Goal: Navigation & Orientation: Find specific page/section

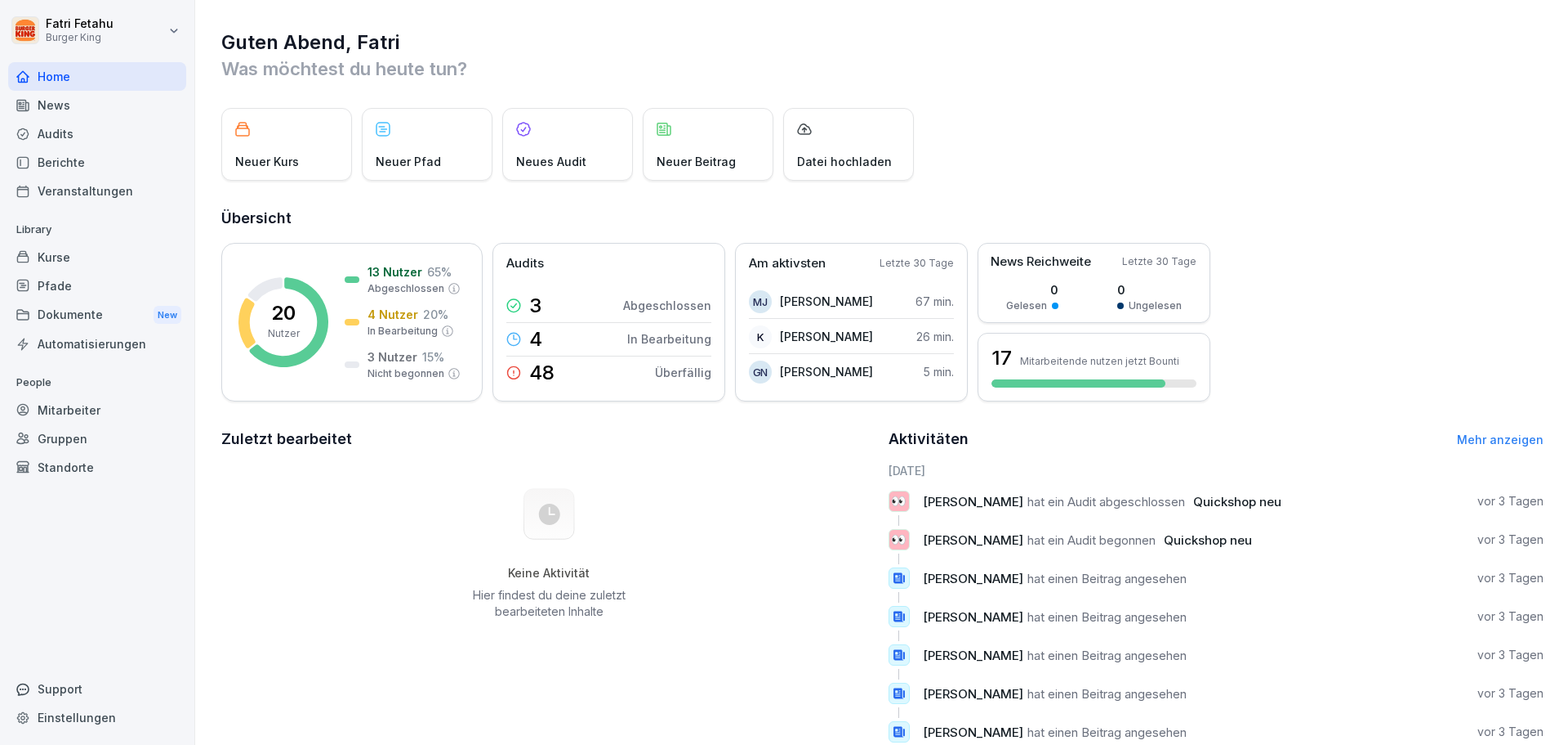
click at [123, 323] on div "Dokumente New" at bounding box center [97, 314] width 178 height 31
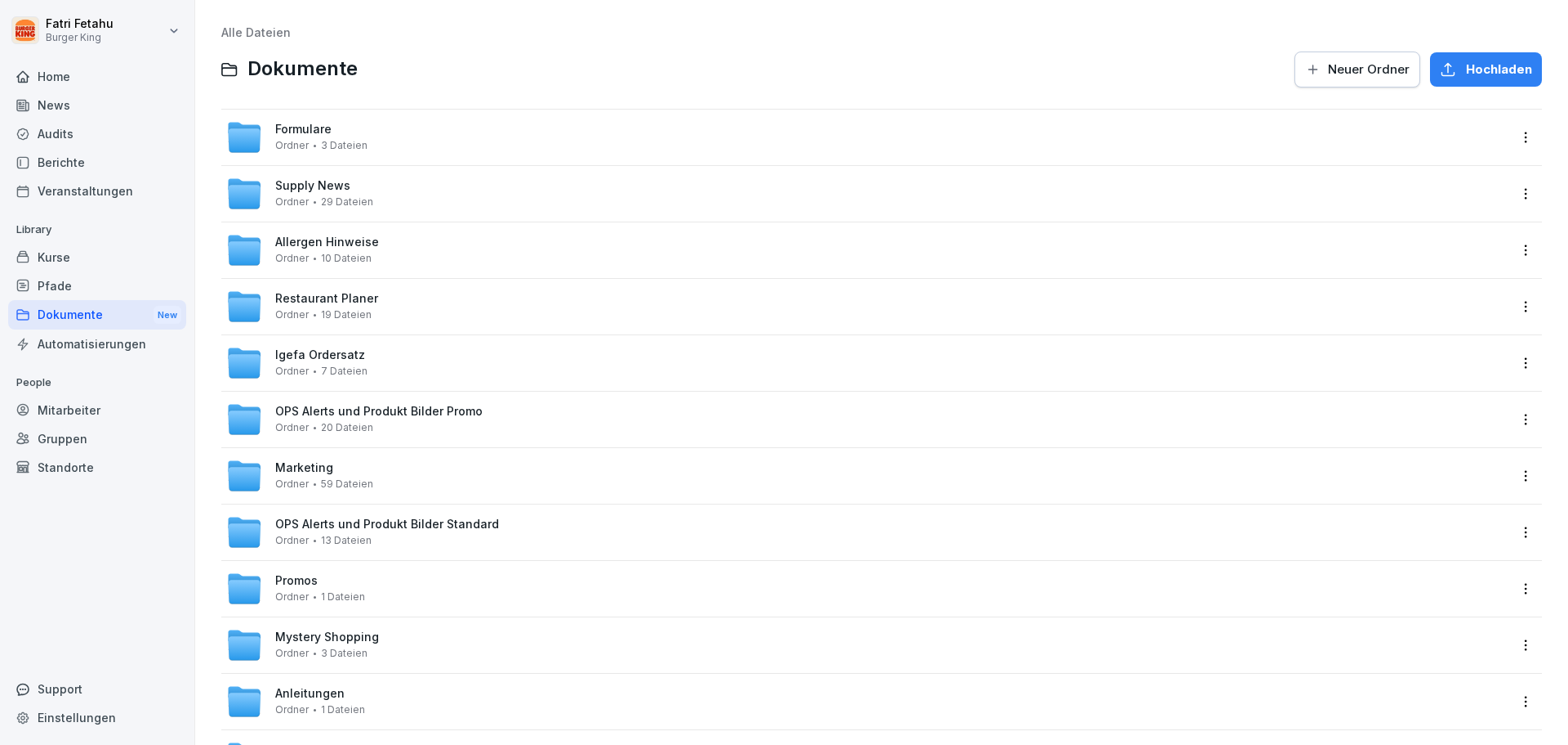
click at [52, 125] on div "Audits" at bounding box center [97, 133] width 178 height 29
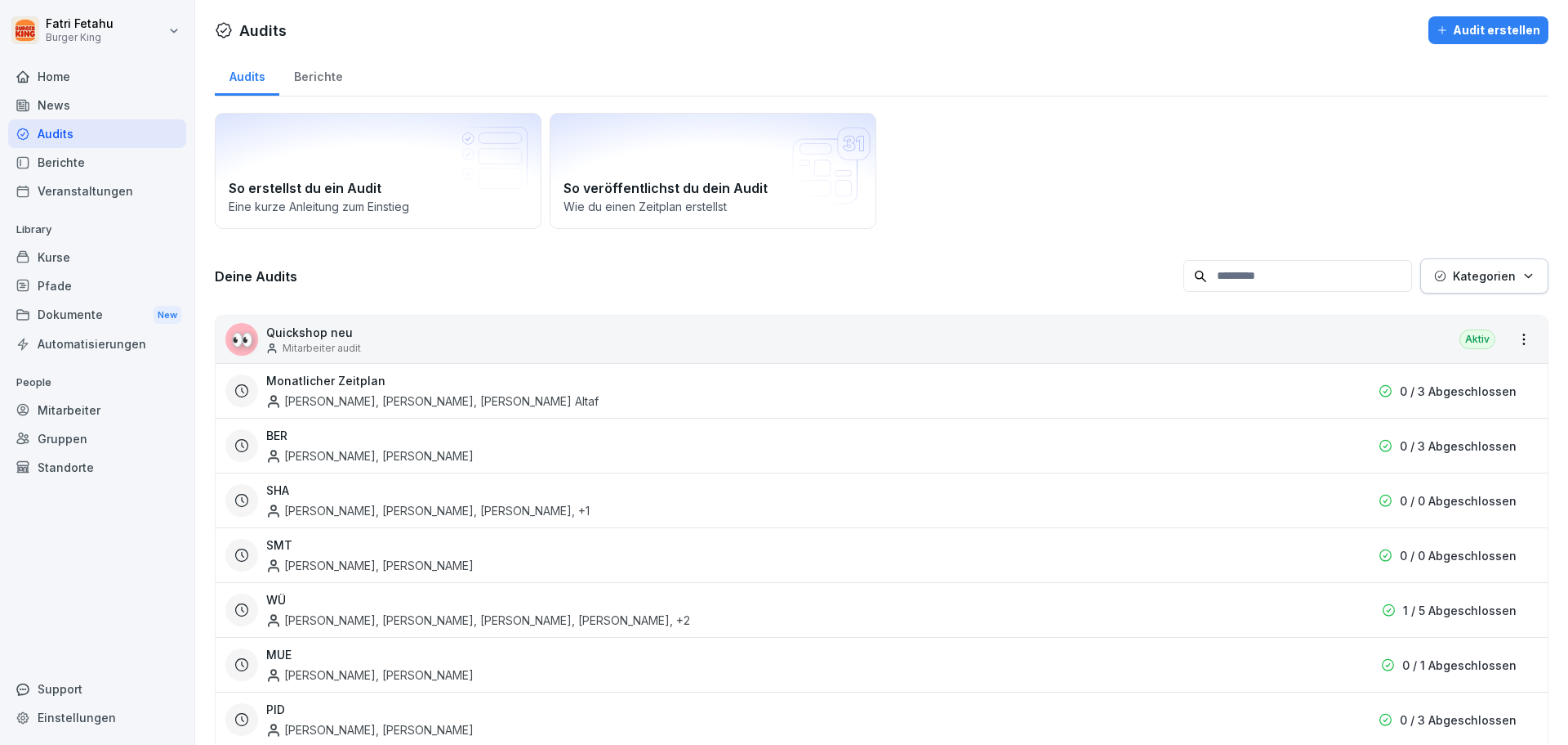
click at [65, 107] on div "News" at bounding box center [97, 104] width 178 height 29
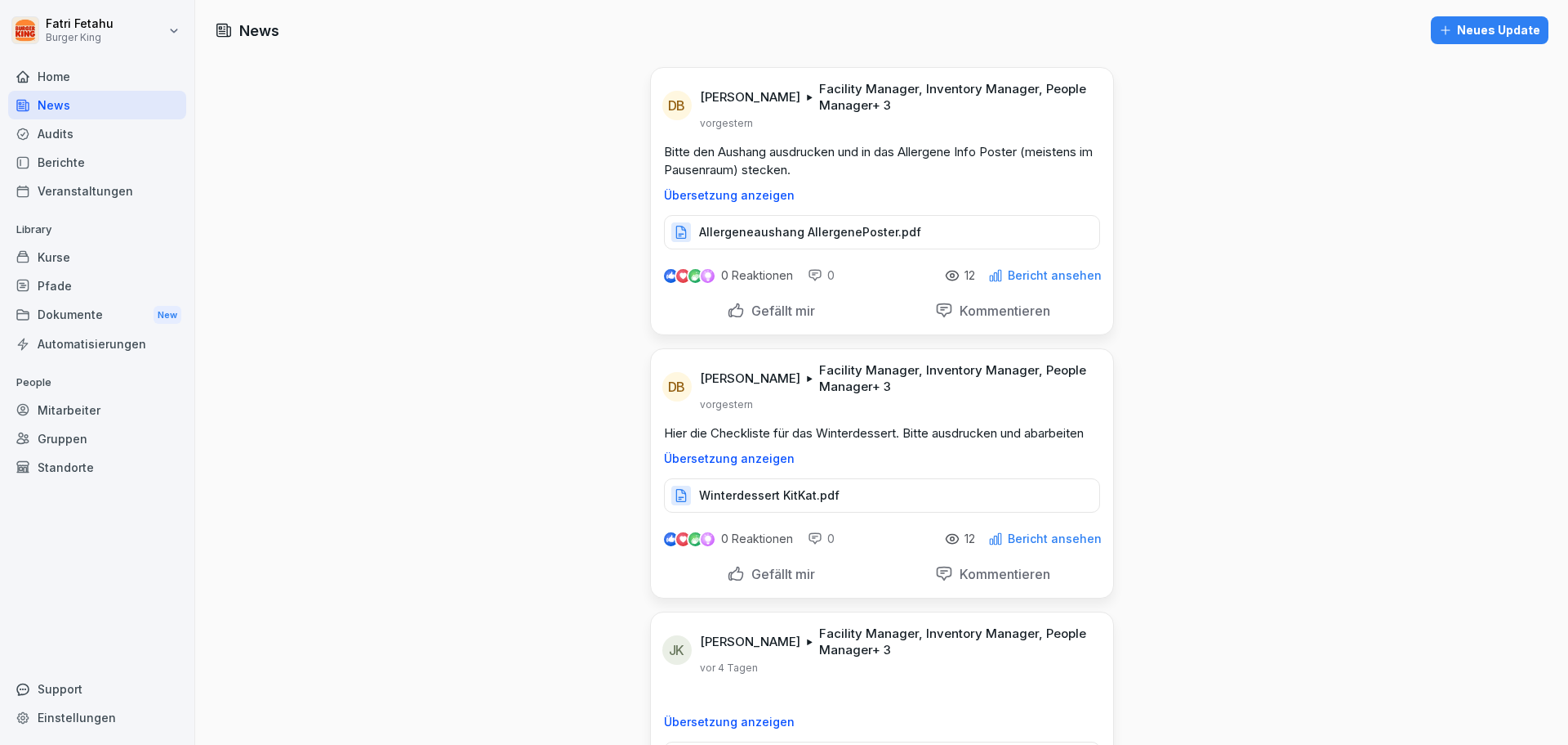
click at [122, 307] on div "Dokumente New" at bounding box center [97, 314] width 178 height 31
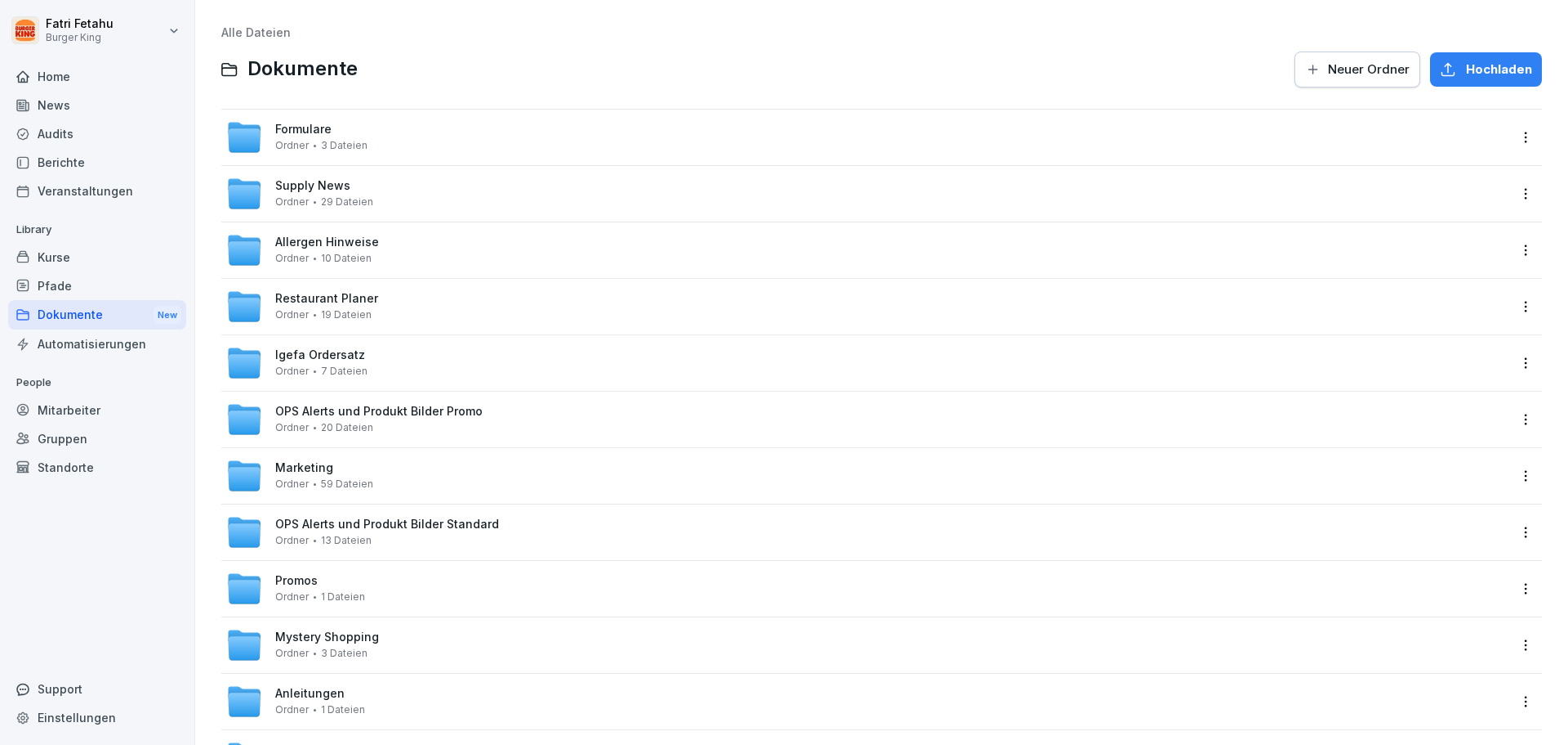
click at [127, 362] on div "Home News Audits Berichte Veranstaltungen Library Kurse Pfade Dokumente New Aut…" at bounding box center [97, 394] width 178 height 684
click at [117, 347] on div "Automatisierungen" at bounding box center [97, 343] width 178 height 29
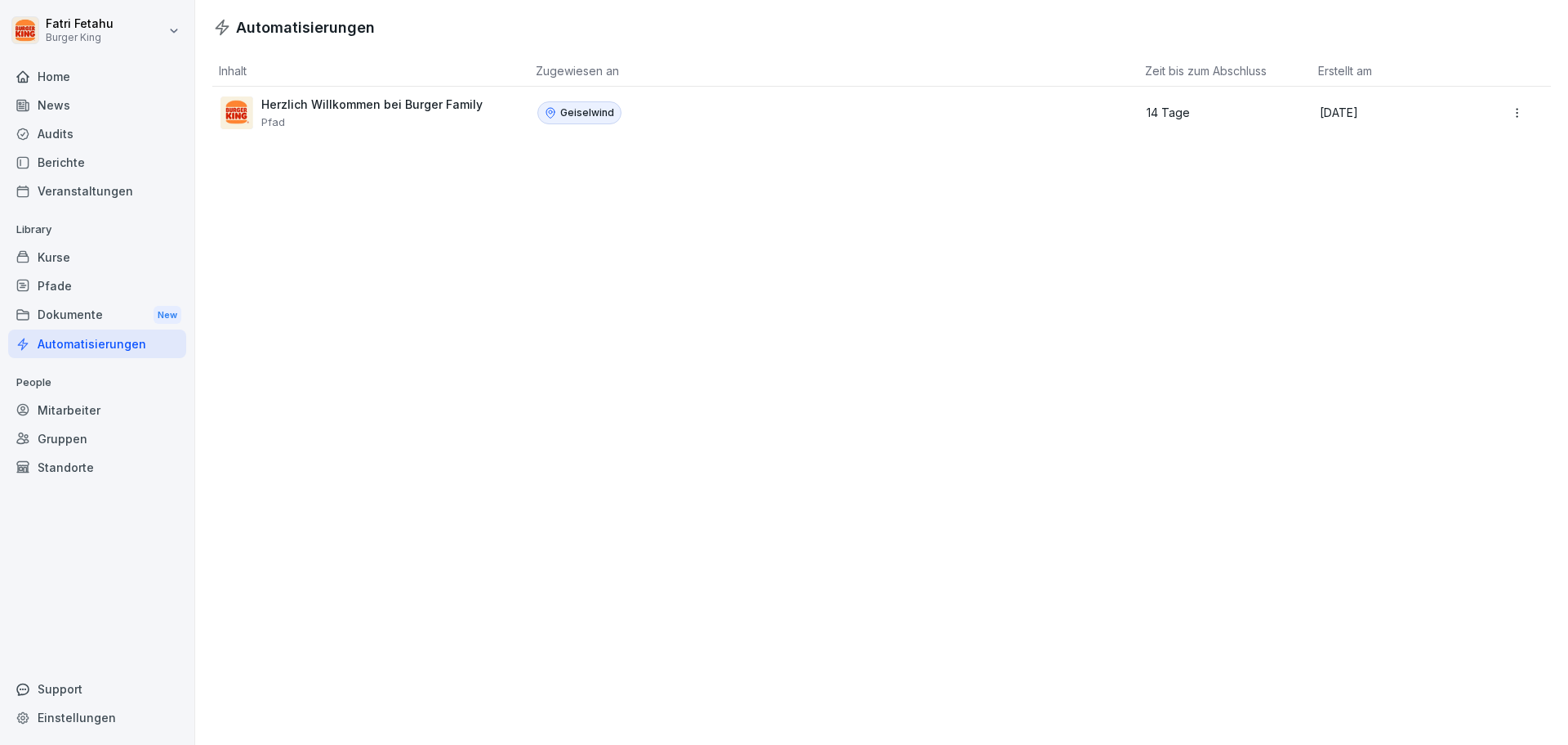
click at [36, 410] on div "Mitarbeiter" at bounding box center [97, 409] width 178 height 29
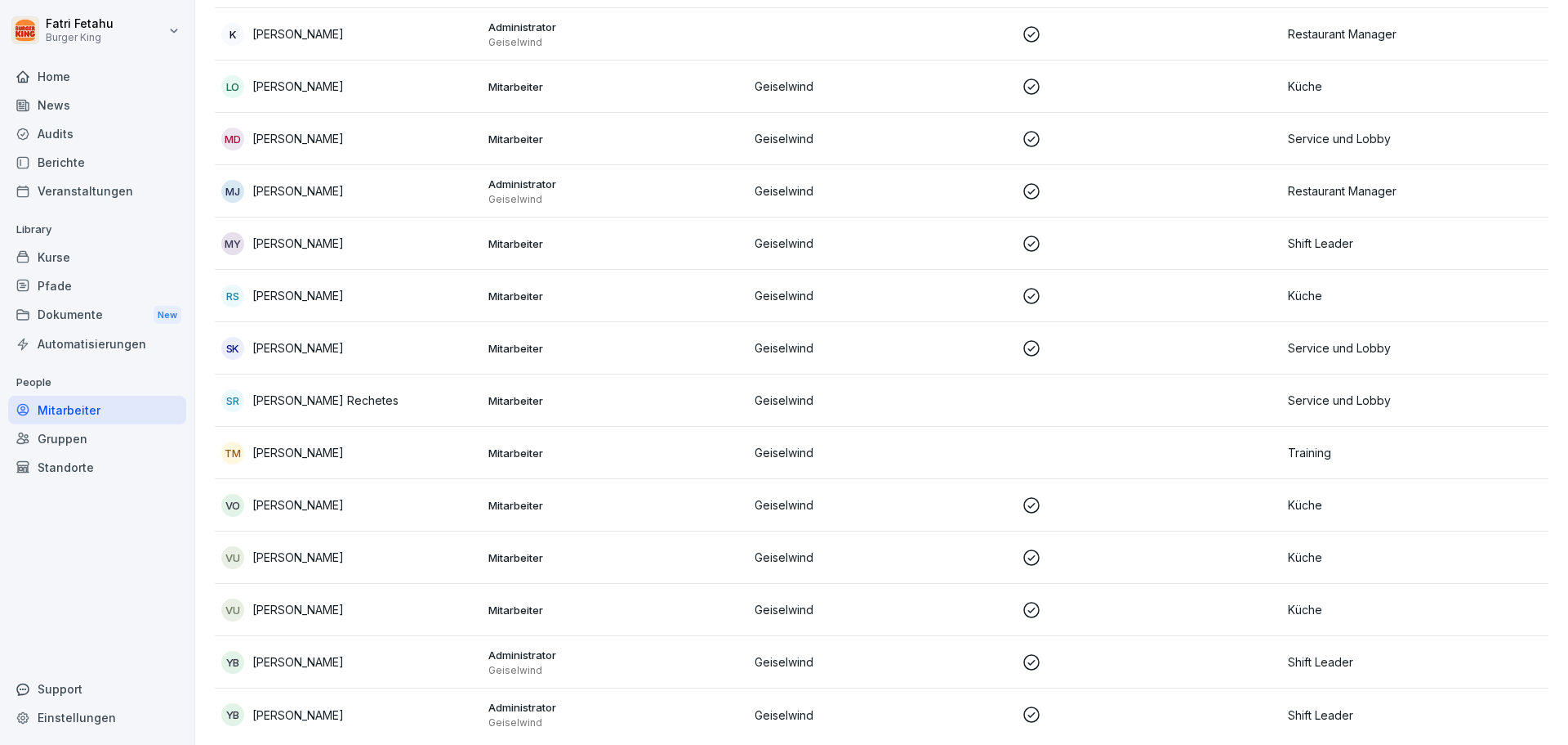
scroll to position [511, 0]
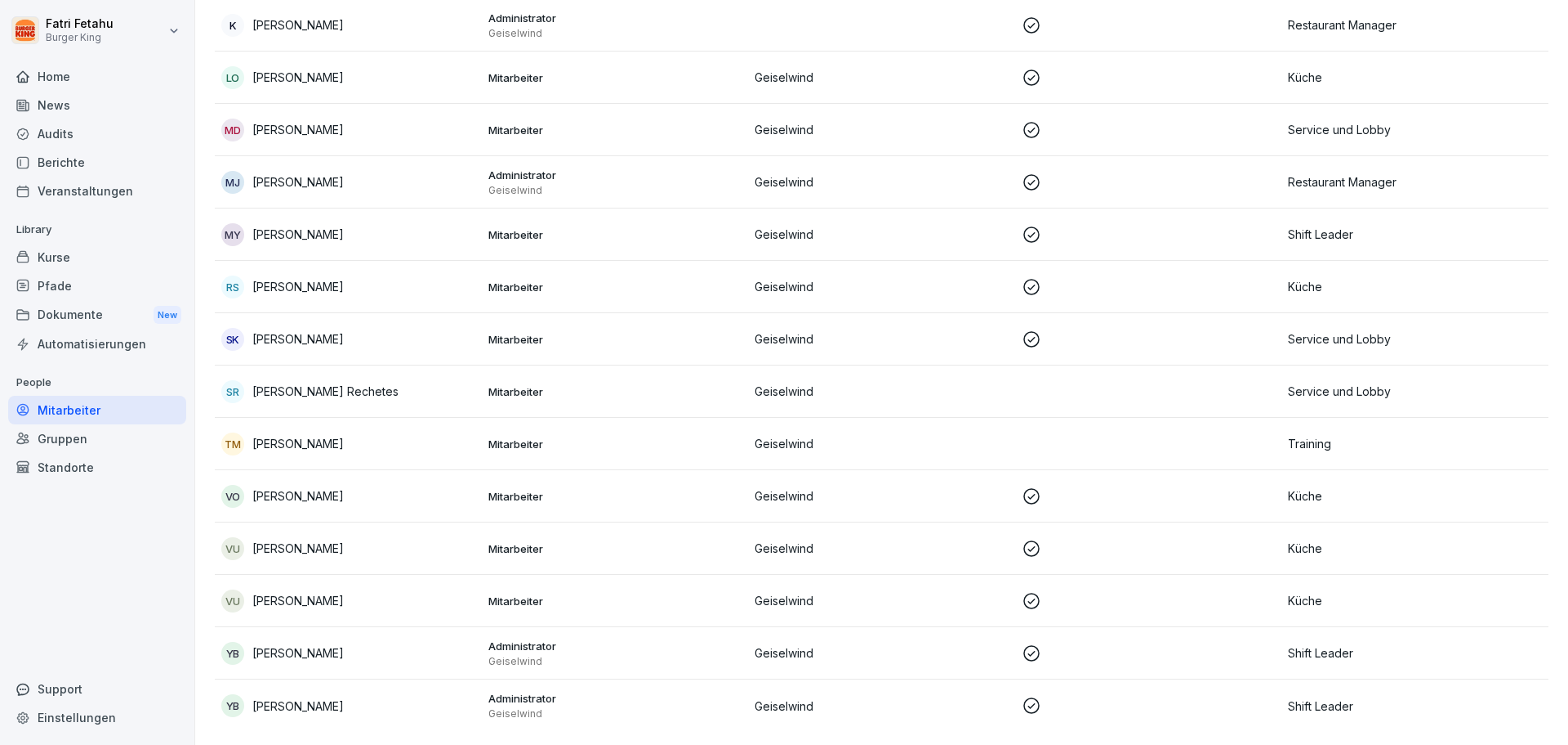
click at [556, 439] on td "Mitarbeiter" at bounding box center [615, 443] width 267 height 52
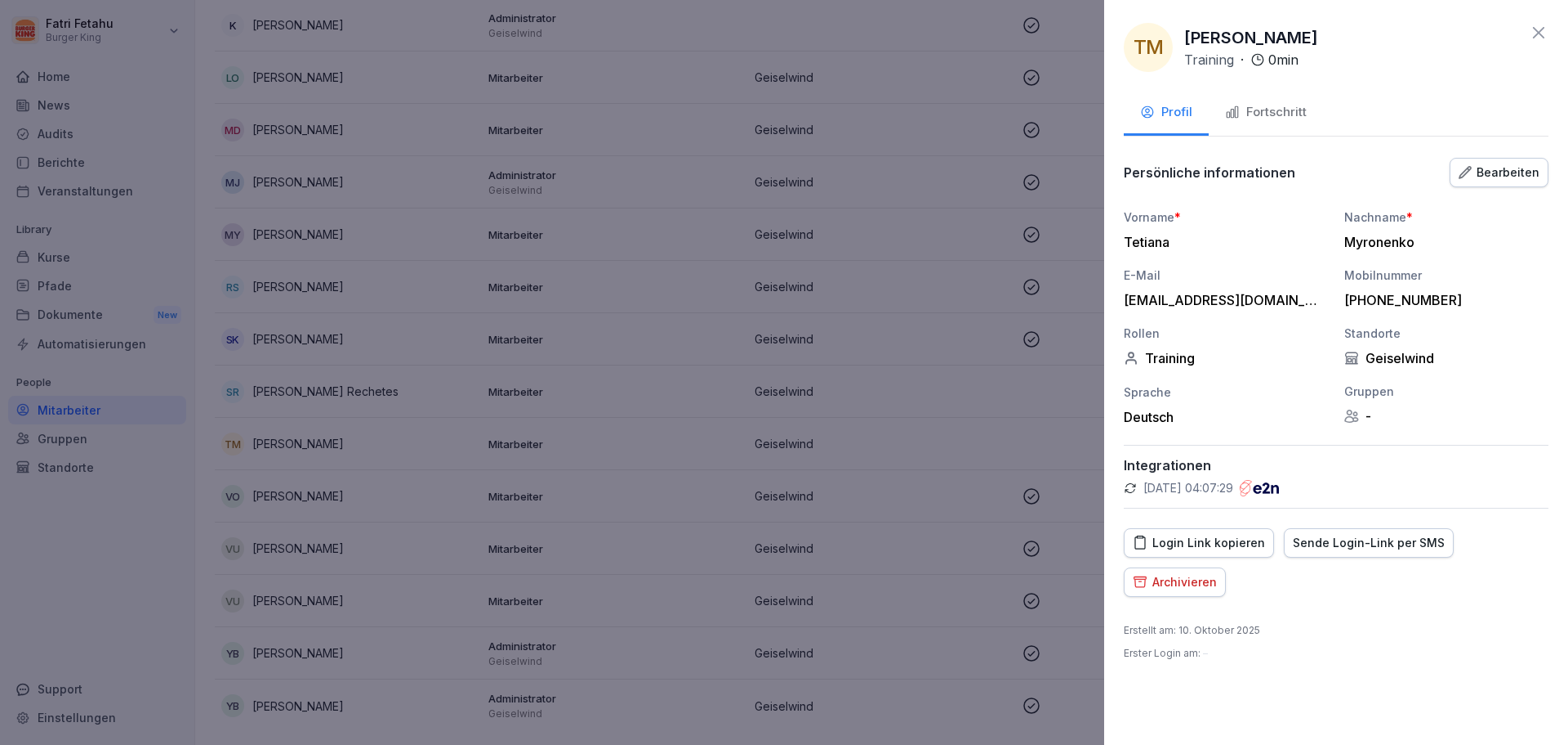
click at [1268, 107] on div "Fortschritt" at bounding box center [1266, 112] width 82 height 19
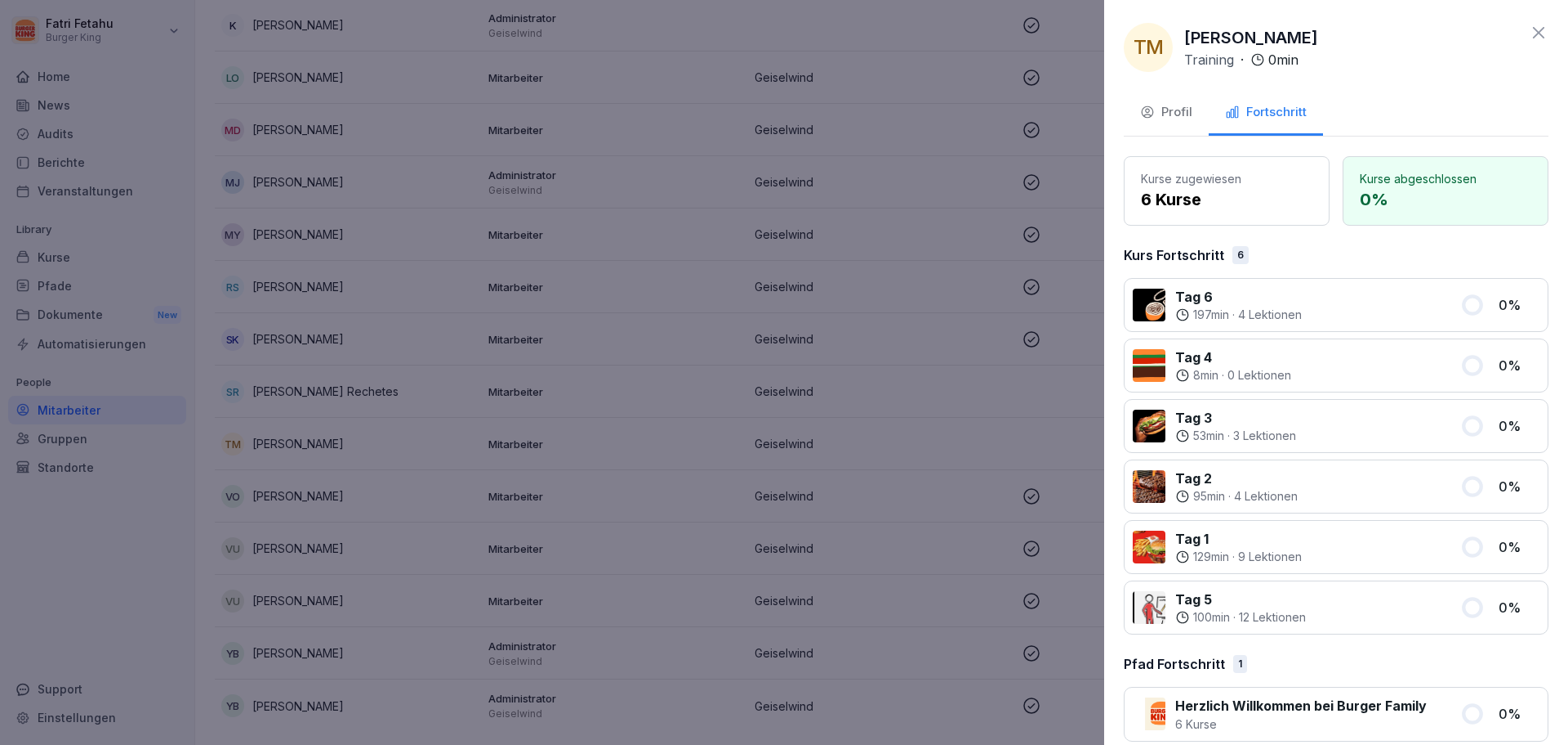
click at [1188, 110] on div "Profil" at bounding box center [1166, 112] width 52 height 19
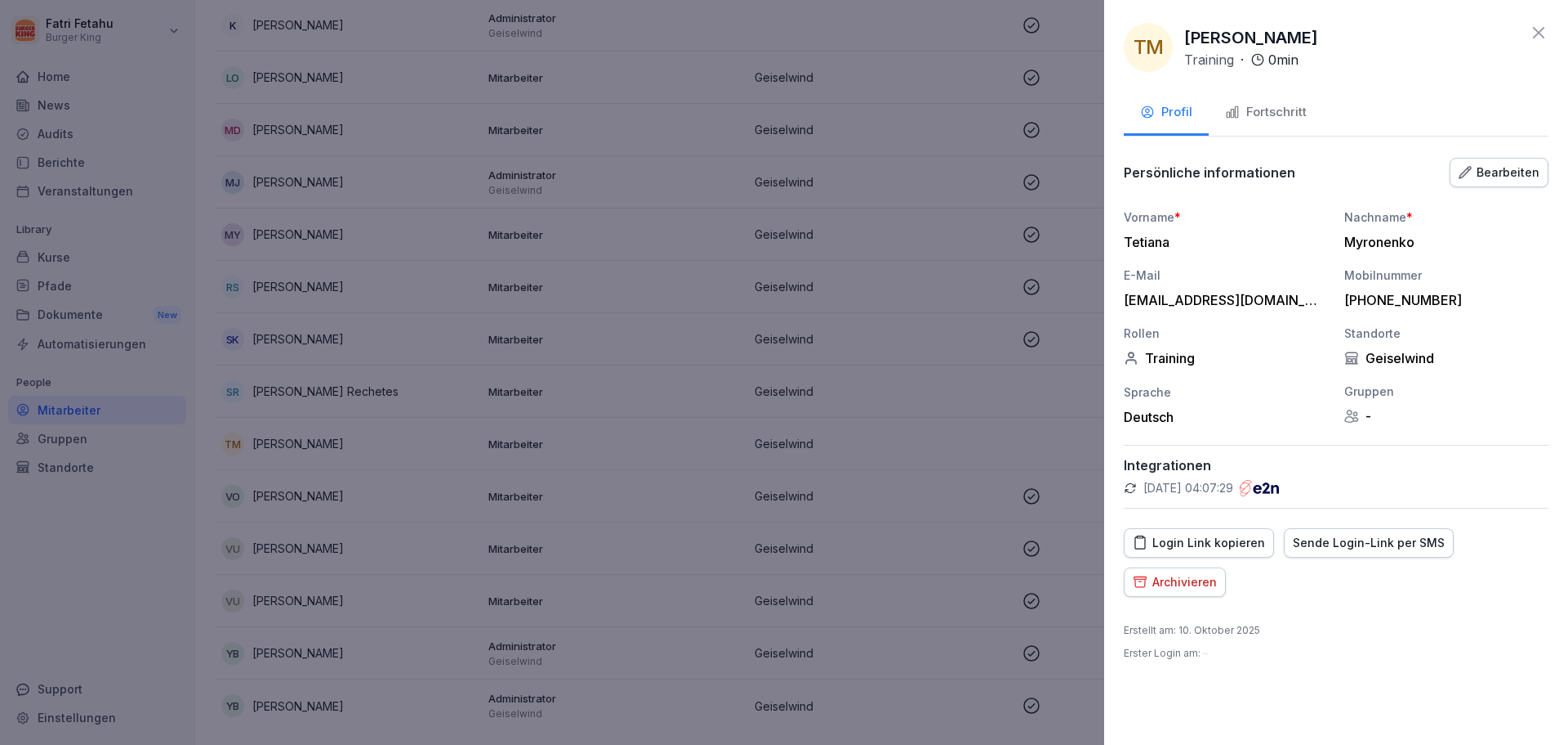
click at [1533, 40] on icon at bounding box center [1539, 33] width 20 height 20
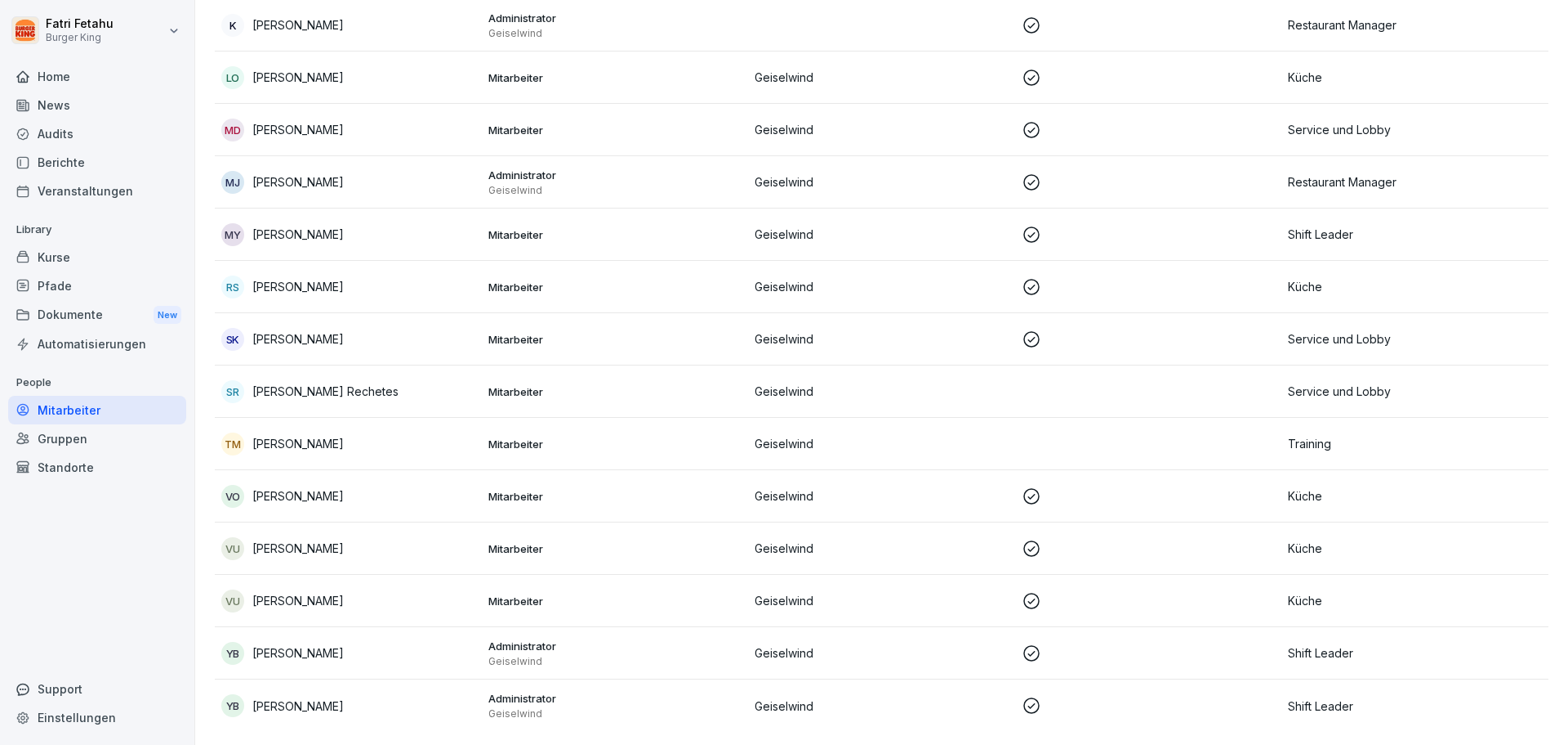
click at [596, 437] on p "Mitarbeiter" at bounding box center [616, 443] width 254 height 15
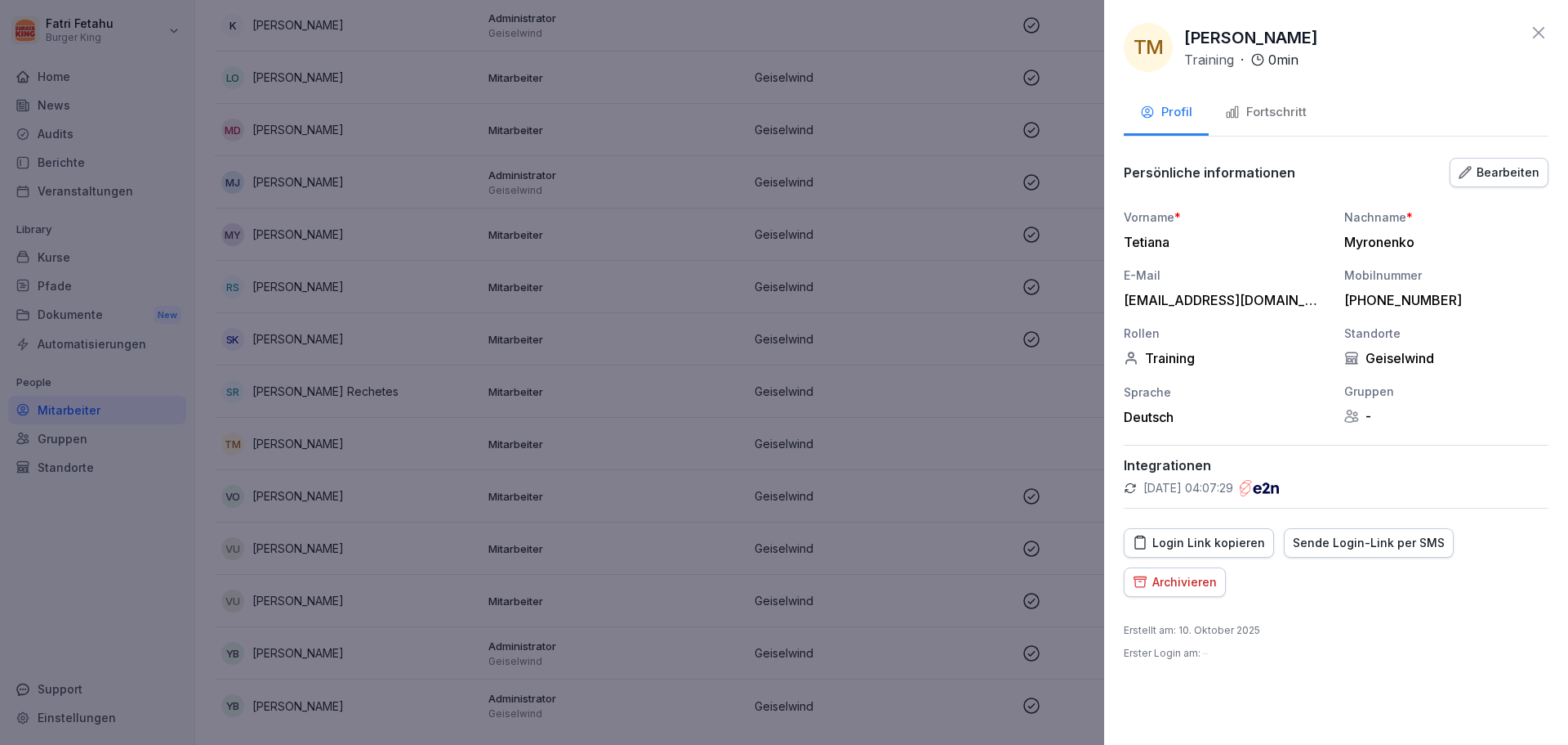
click at [1537, 34] on icon at bounding box center [1539, 33] width 12 height 12
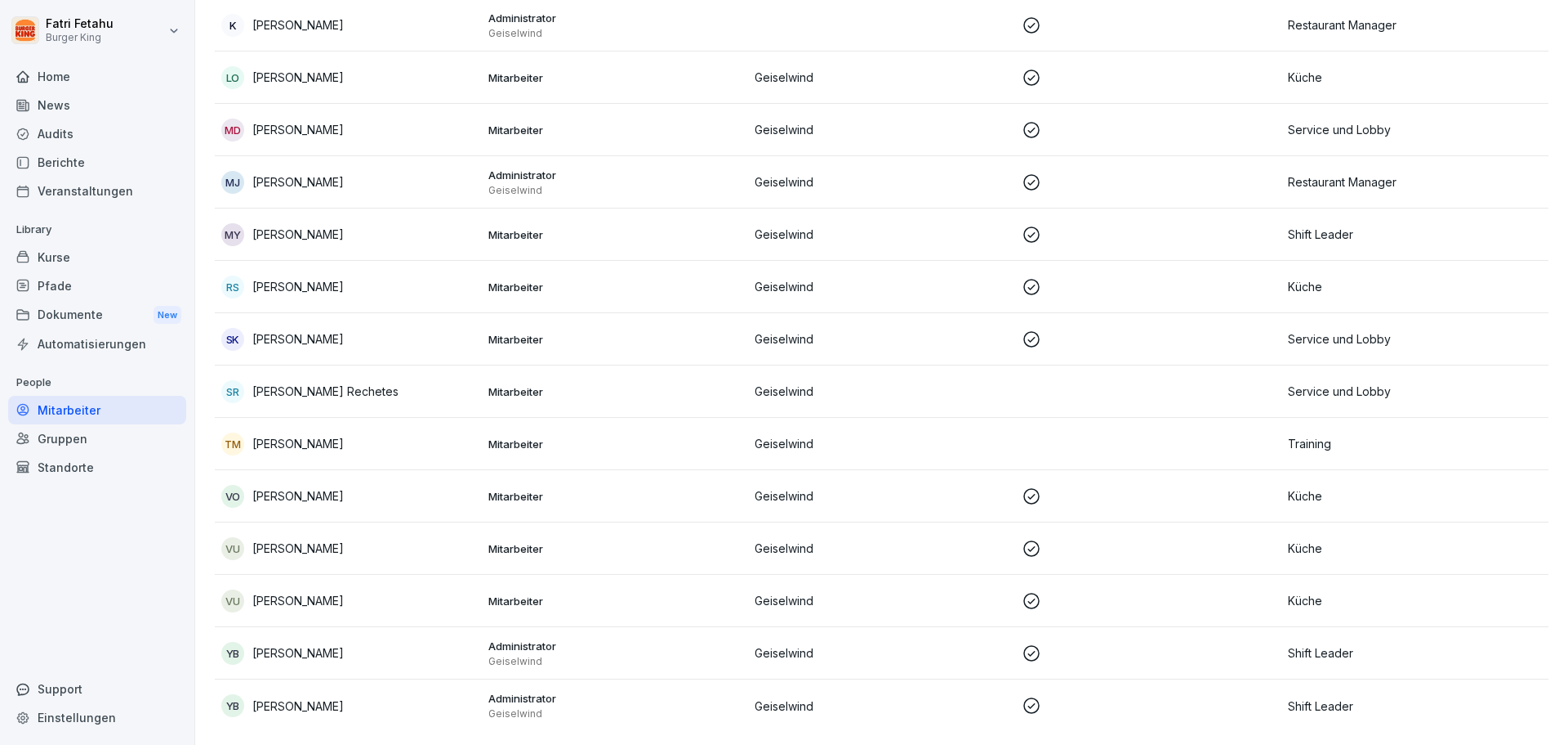
click at [404, 380] on div "SR [PERSON_NAME] Rechetes" at bounding box center [349, 391] width 254 height 23
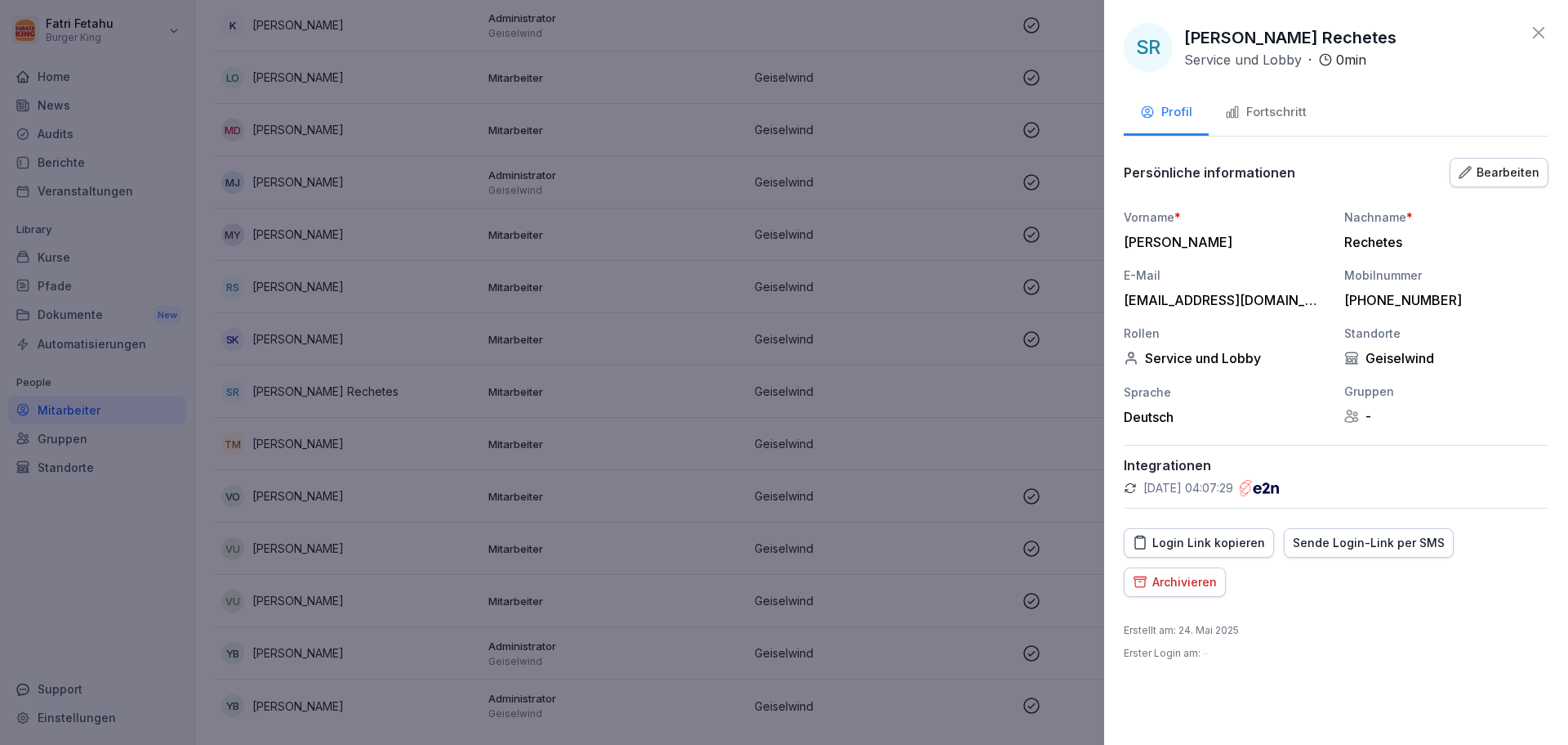
click at [1543, 39] on icon at bounding box center [1539, 33] width 20 height 20
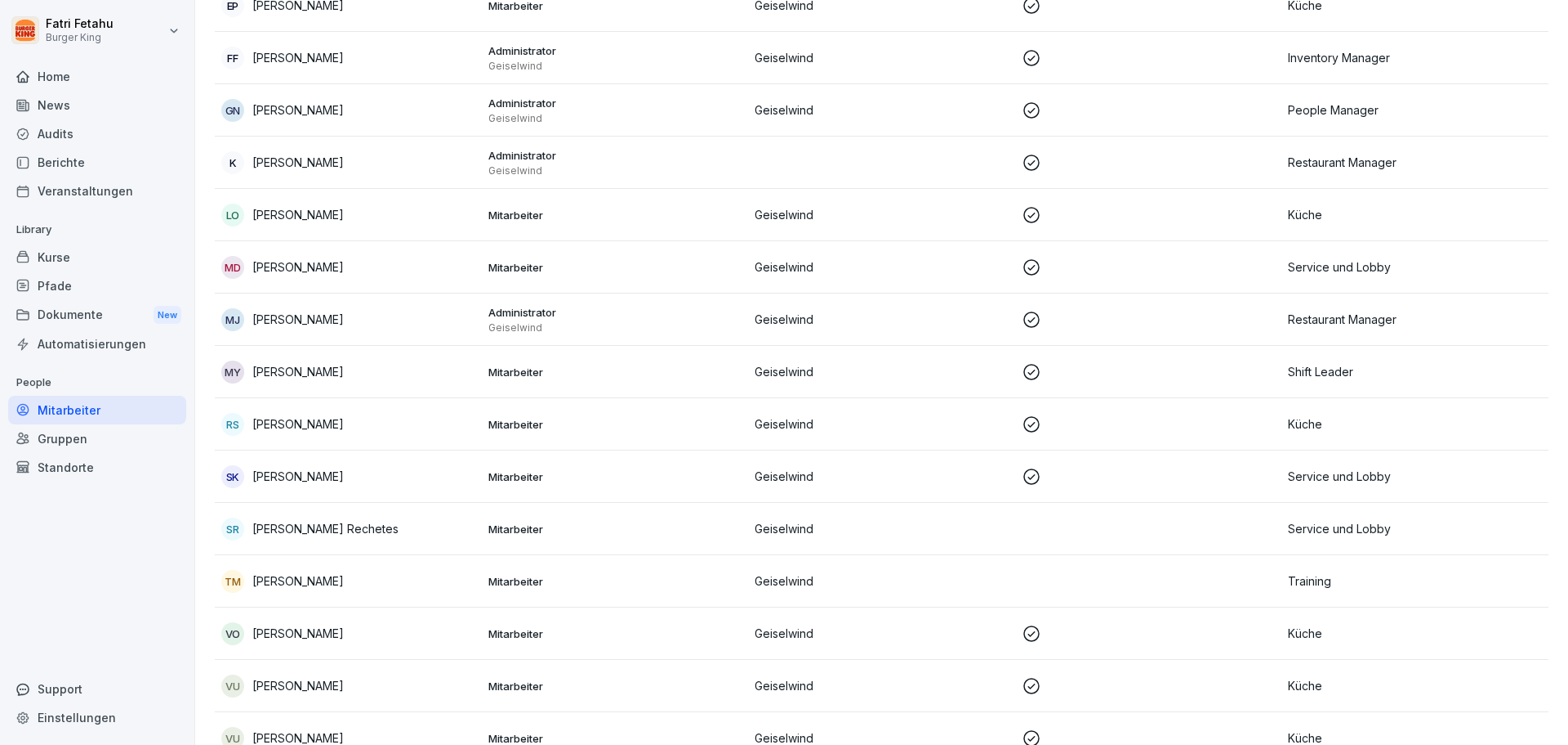
scroll to position [348, 0]
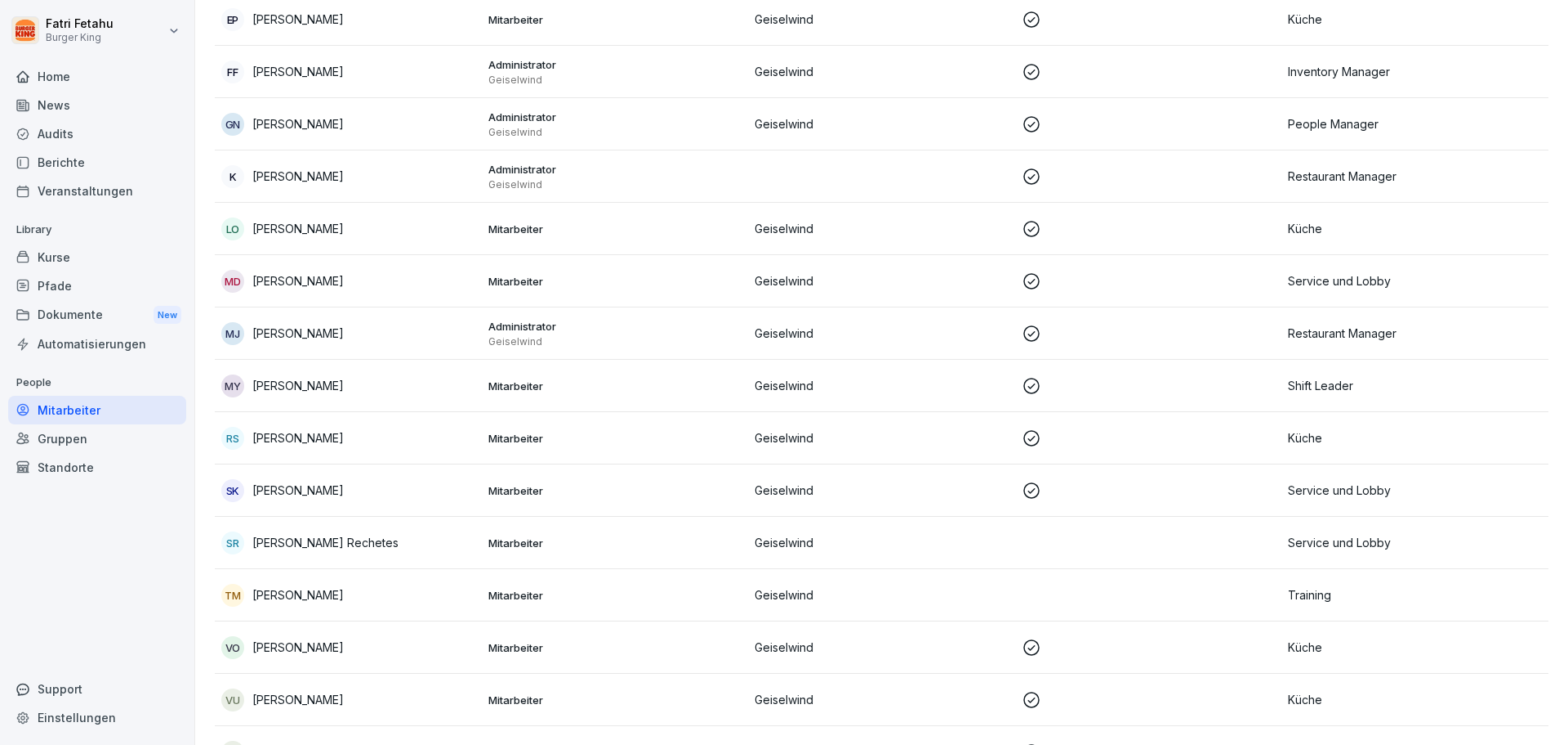
click at [378, 77] on div "FF Fatri Fetahu" at bounding box center [349, 71] width 254 height 23
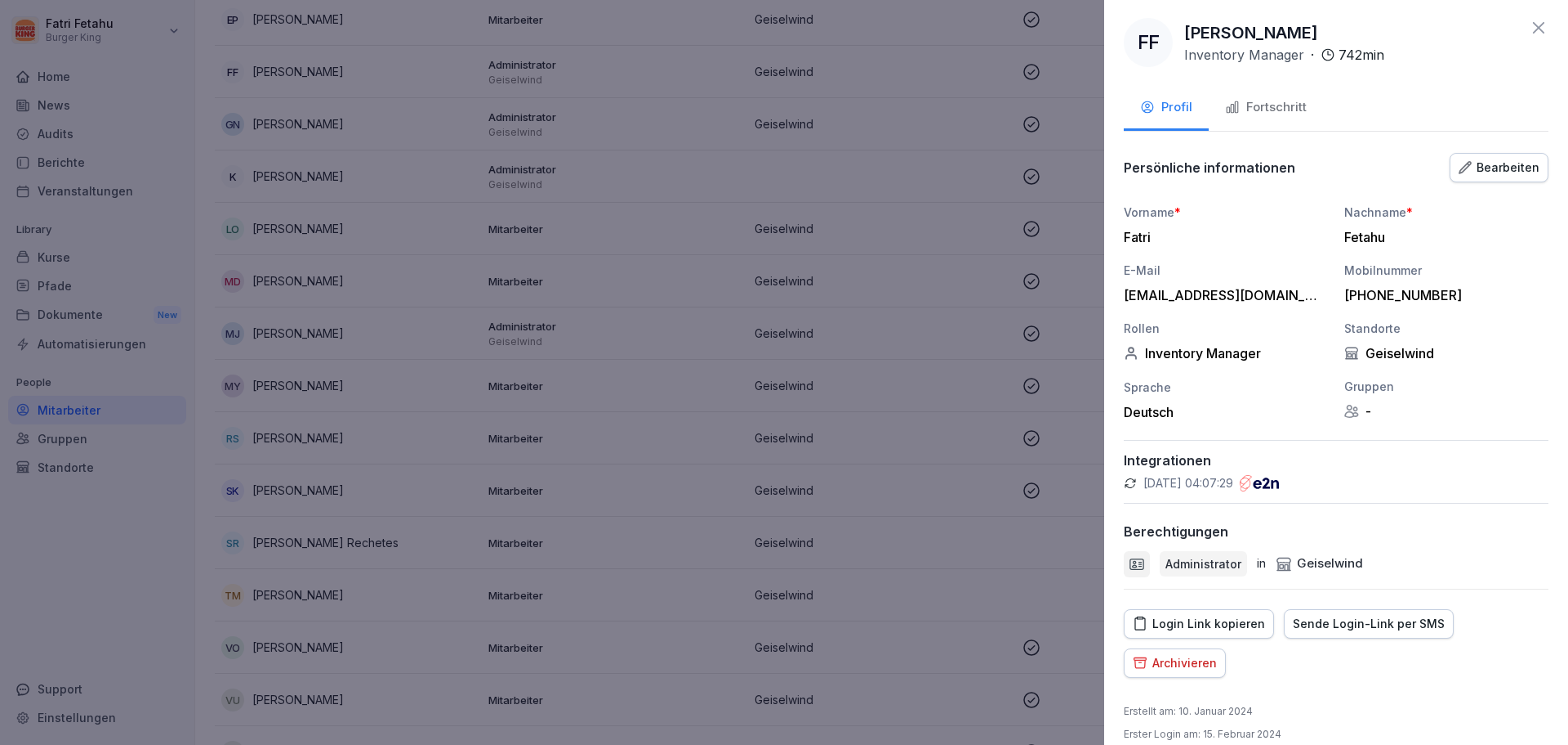
scroll to position [0, 0]
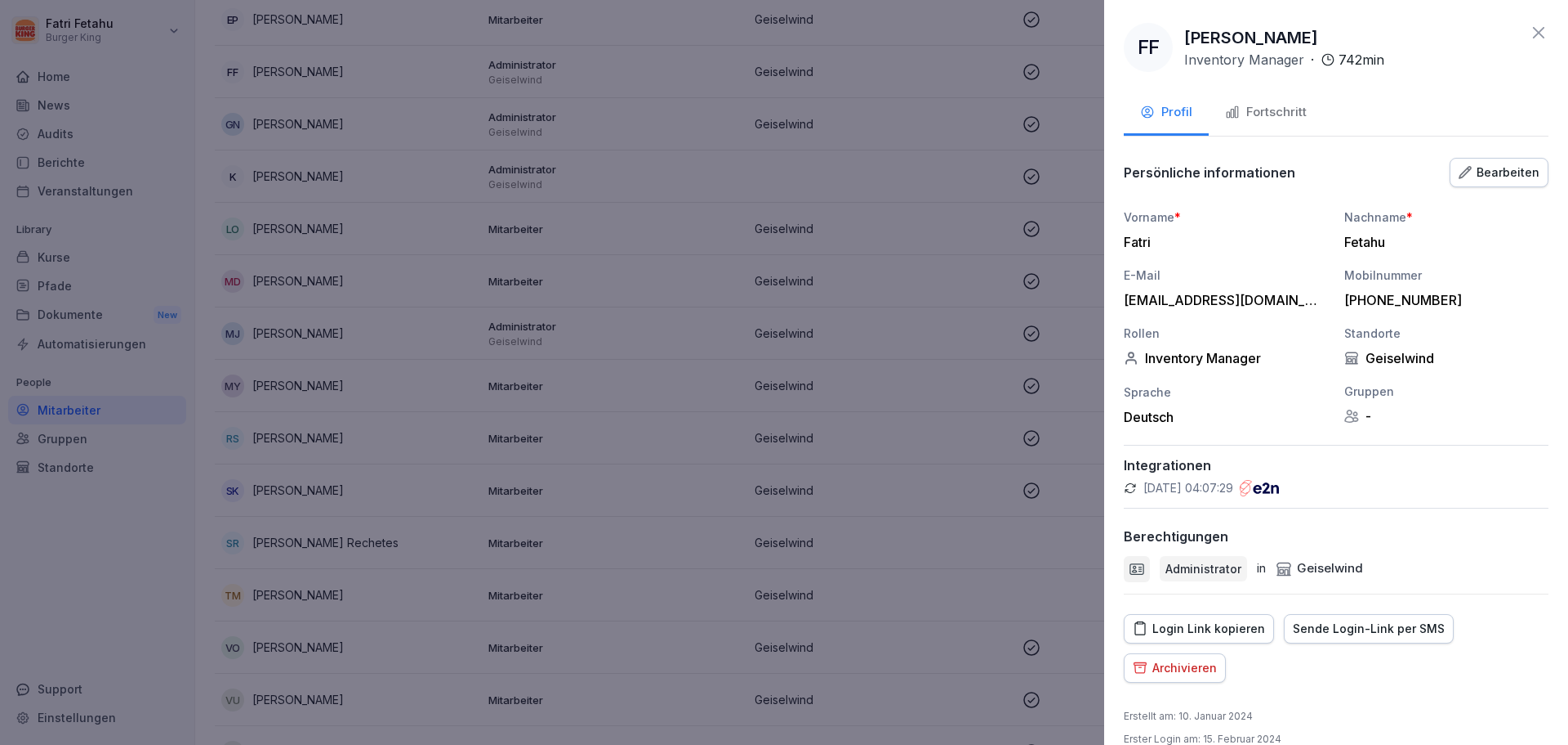
click at [1240, 121] on div "Fortschritt" at bounding box center [1266, 112] width 82 height 19
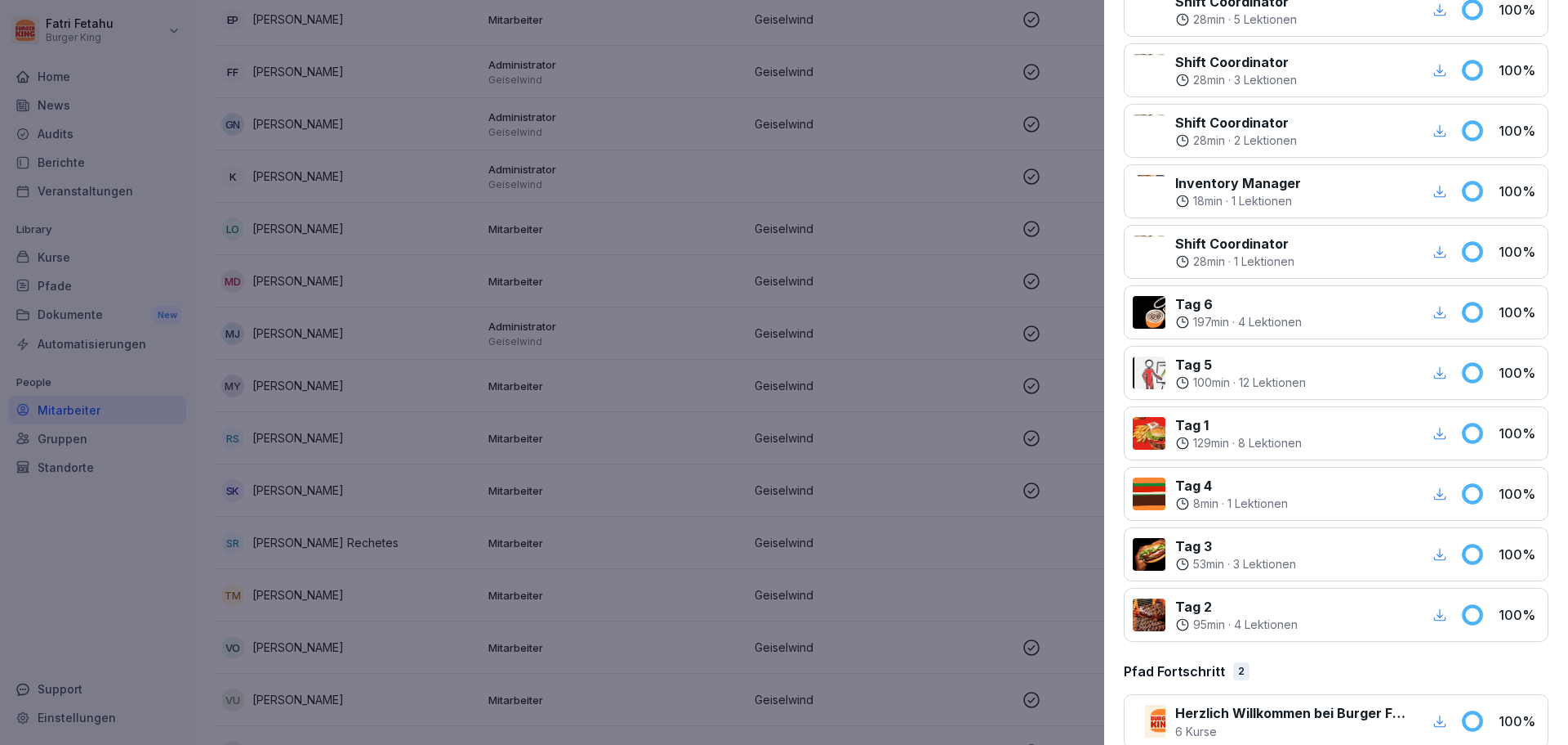
scroll to position [341, 0]
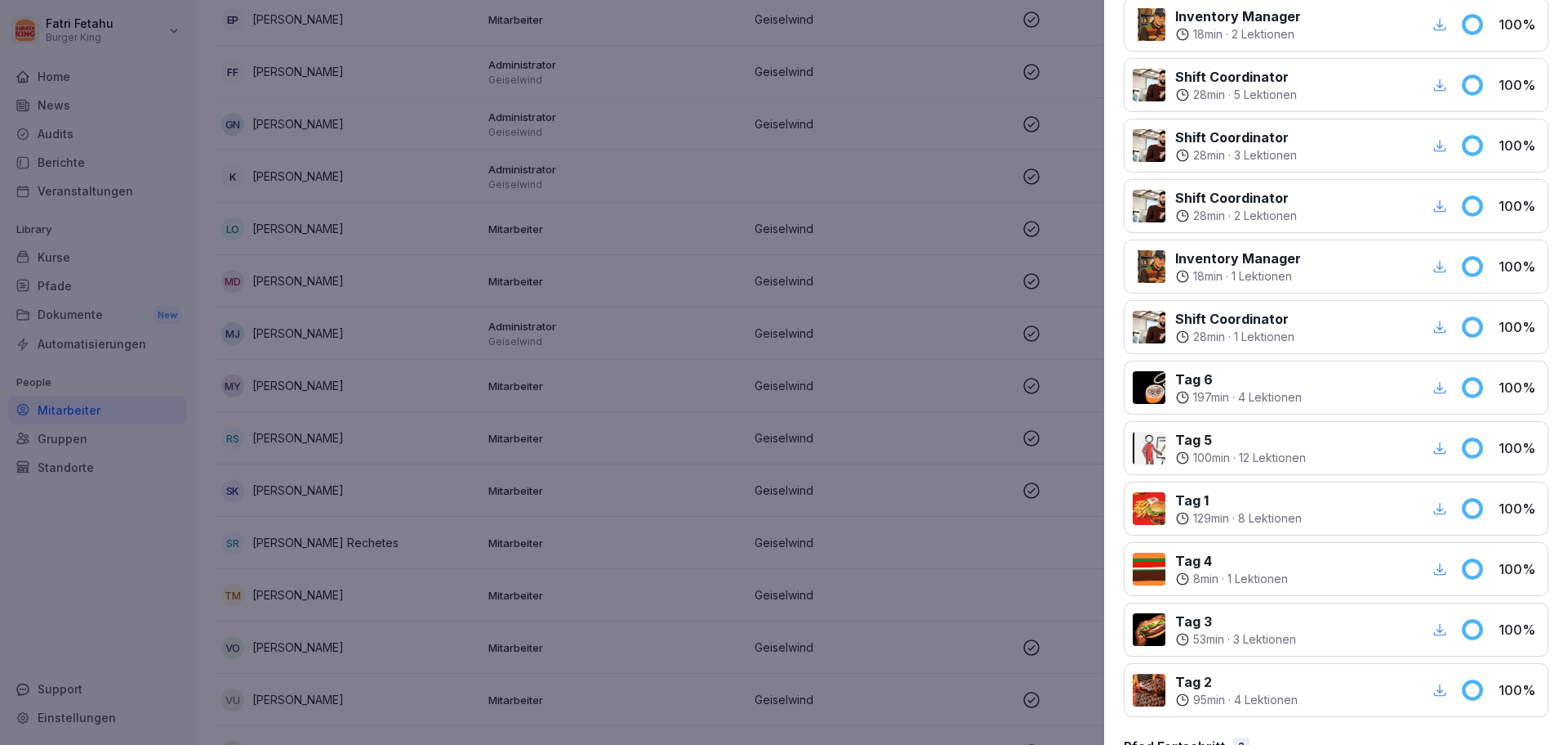
click at [1433, 328] on icon "button" at bounding box center [1440, 326] width 15 height 15
click at [1543, 44] on div "FF [PERSON_NAME] Inventory Manager · 742 min Profil Fortschritt Kurse zugewiese…" at bounding box center [1336, 372] width 464 height 745
click at [1064, 30] on div at bounding box center [784, 372] width 1568 height 745
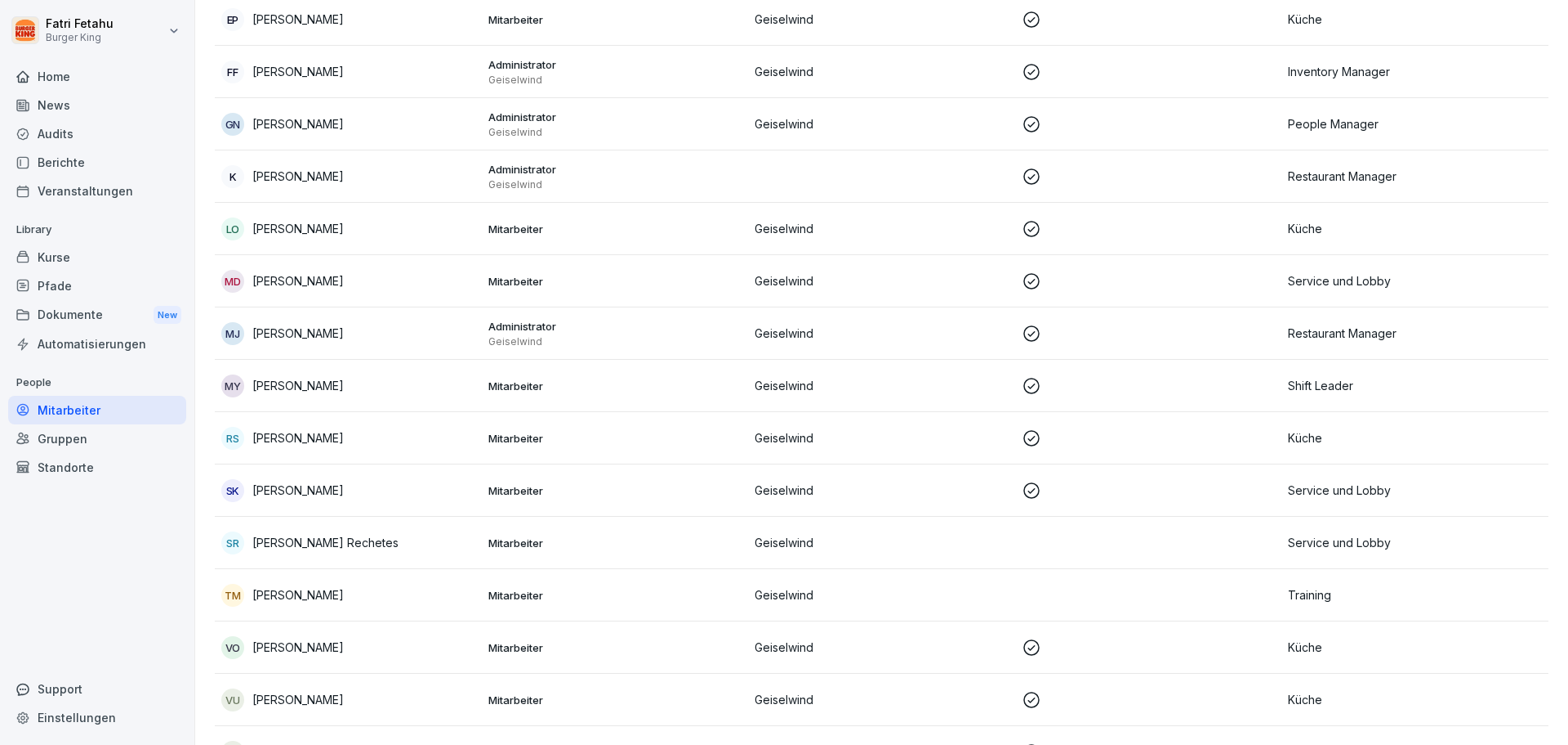
click at [538, 68] on p "Administrator" at bounding box center [616, 64] width 254 height 15
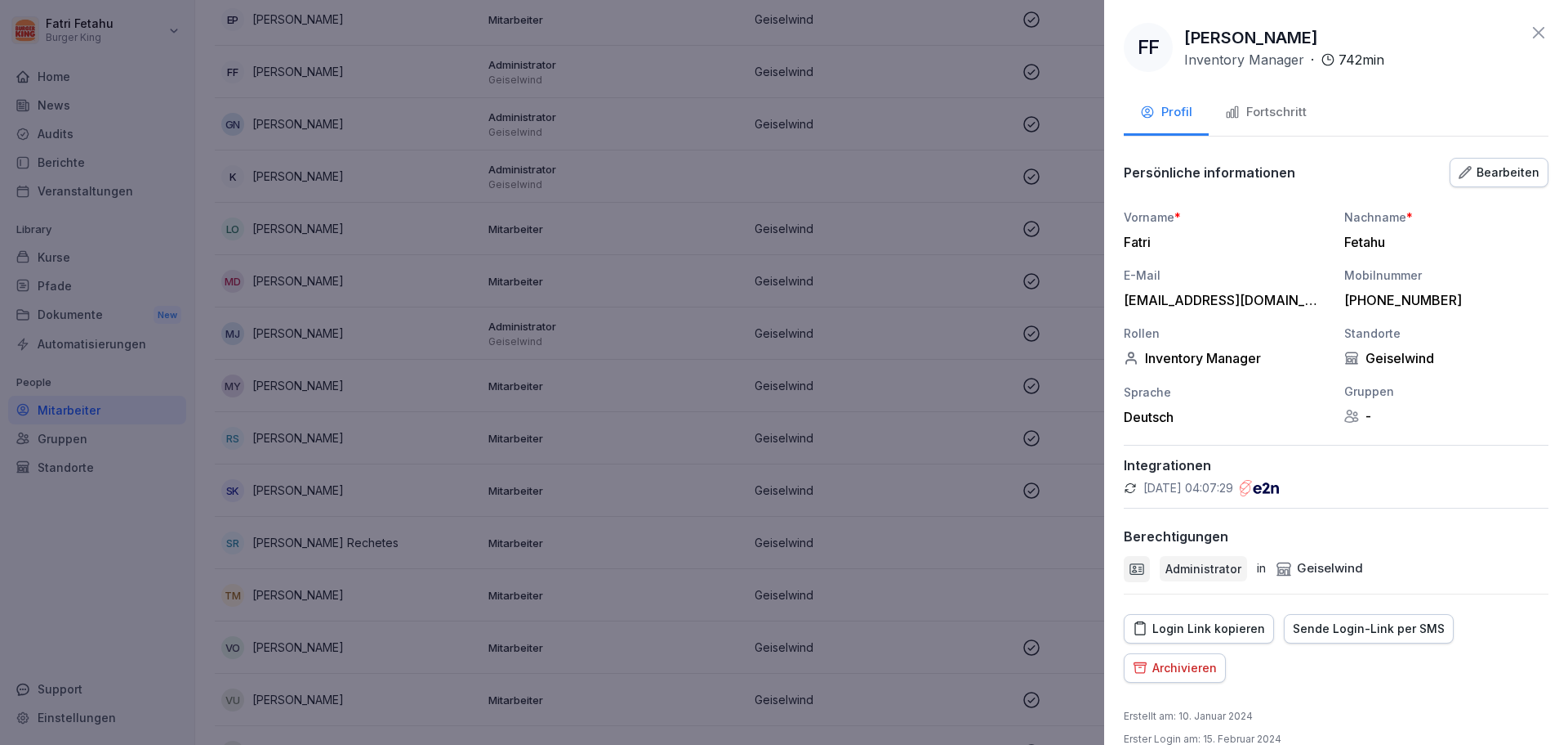
click at [1377, 630] on div "Sende Login-Link per SMS" at bounding box center [1369, 629] width 152 height 18
click at [1157, 635] on div "Login Link kopieren" at bounding box center [1199, 629] width 132 height 18
click at [1537, 37] on div "FF Fatri Fetahu Inventory Manager · 742 min Profil Fortschritt Persönliche info…" at bounding box center [1336, 372] width 464 height 745
click at [1533, 35] on icon at bounding box center [1539, 33] width 20 height 20
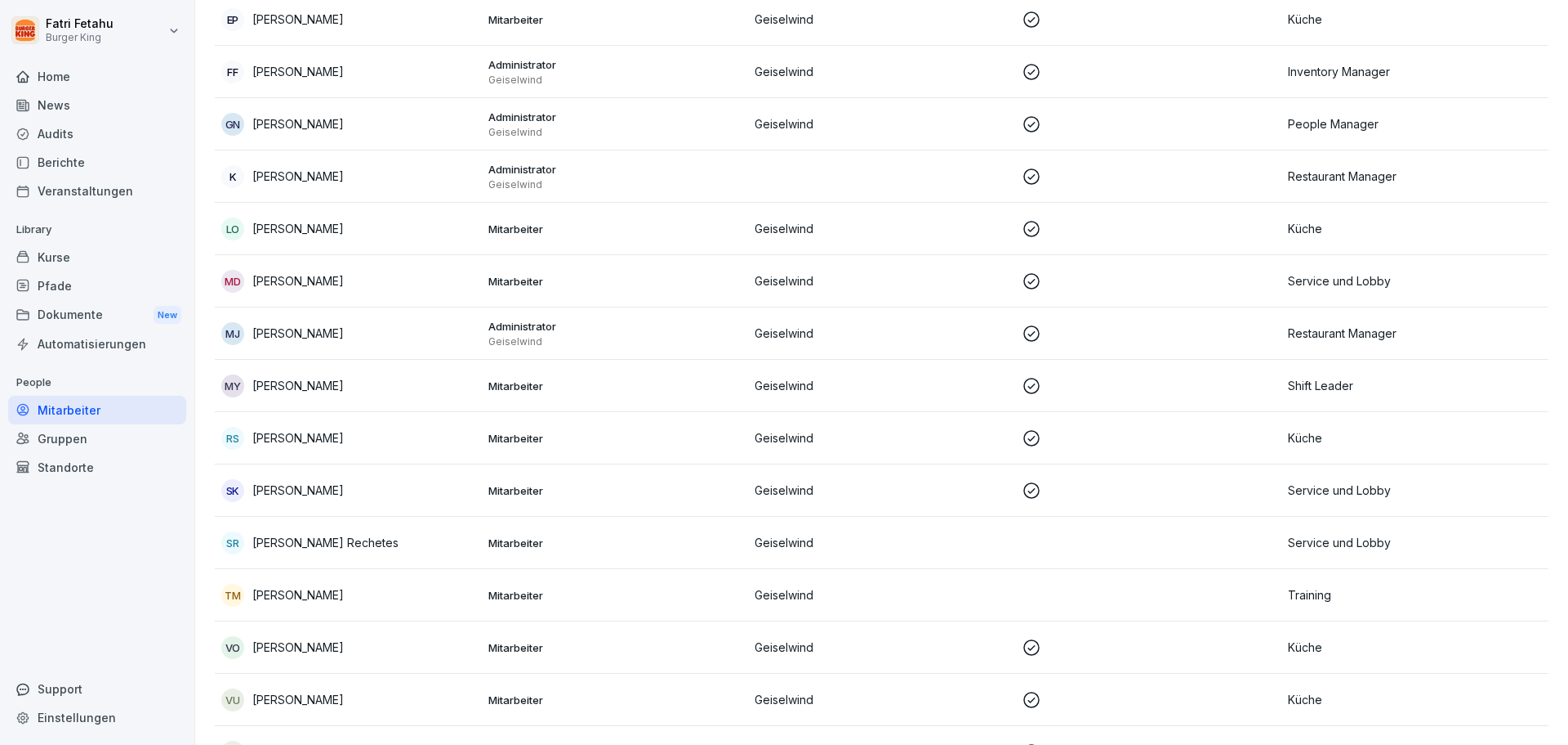
click at [853, 584] on td "Geiselwind" at bounding box center [882, 594] width 267 height 52
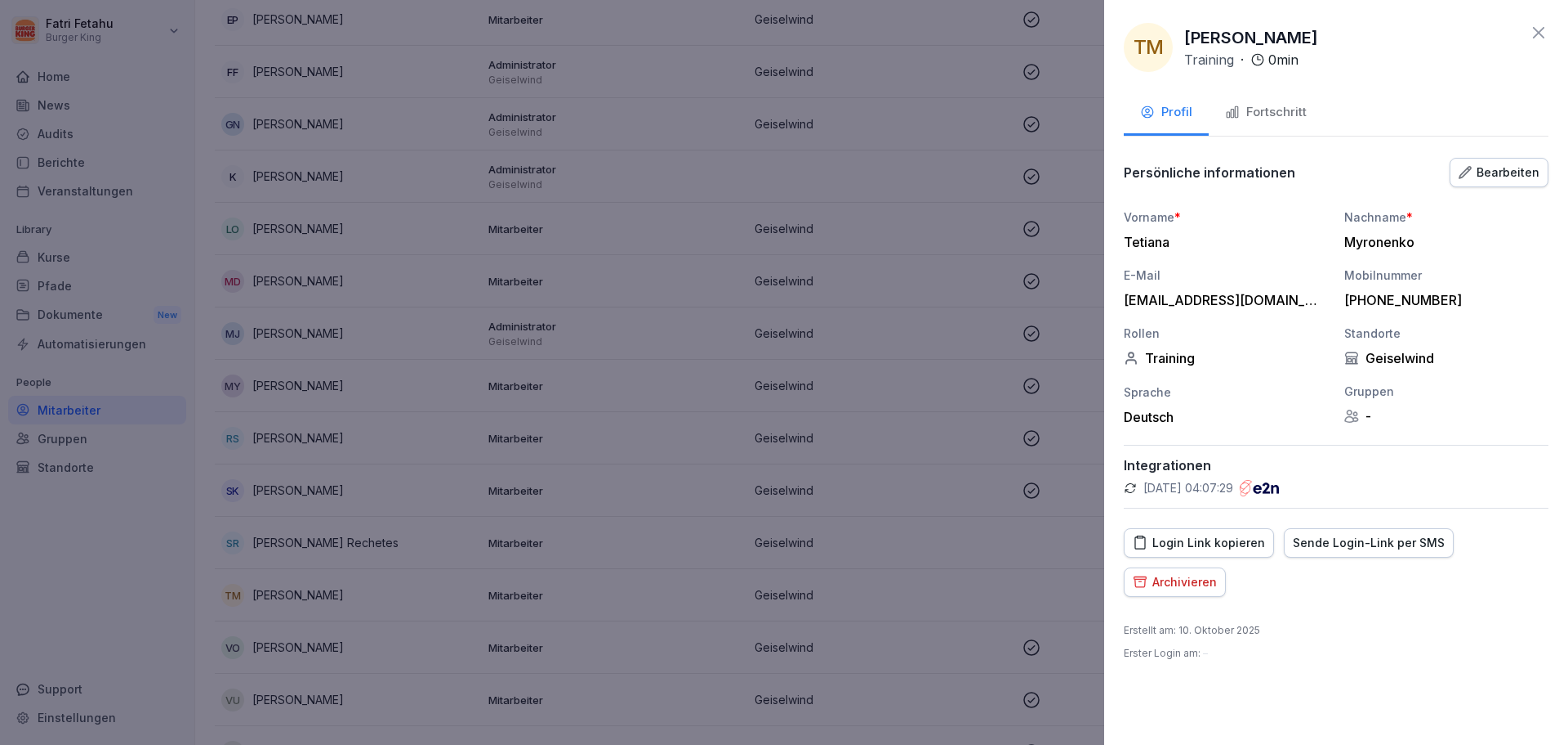
click at [1544, 34] on icon at bounding box center [1539, 33] width 20 height 20
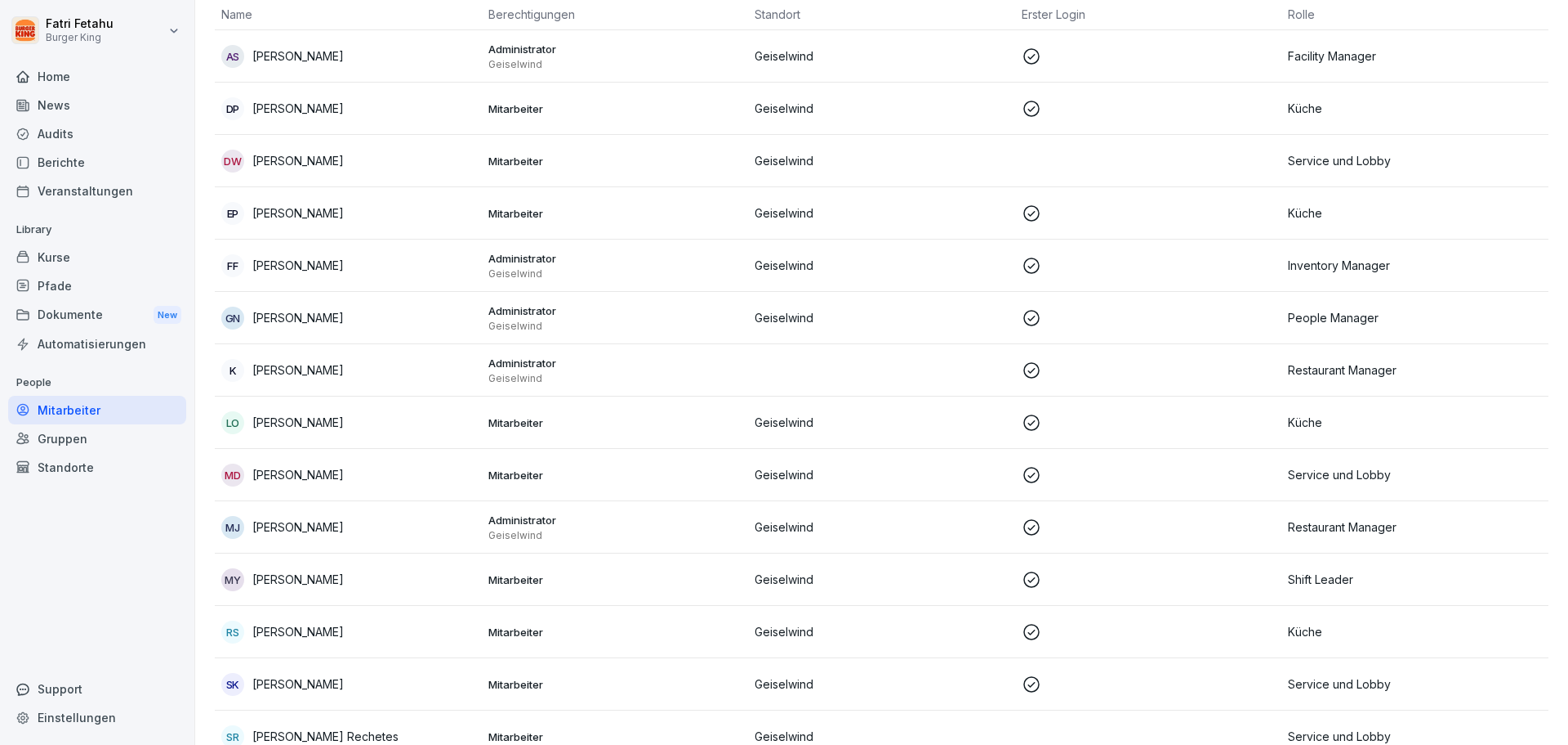
scroll to position [0, 0]
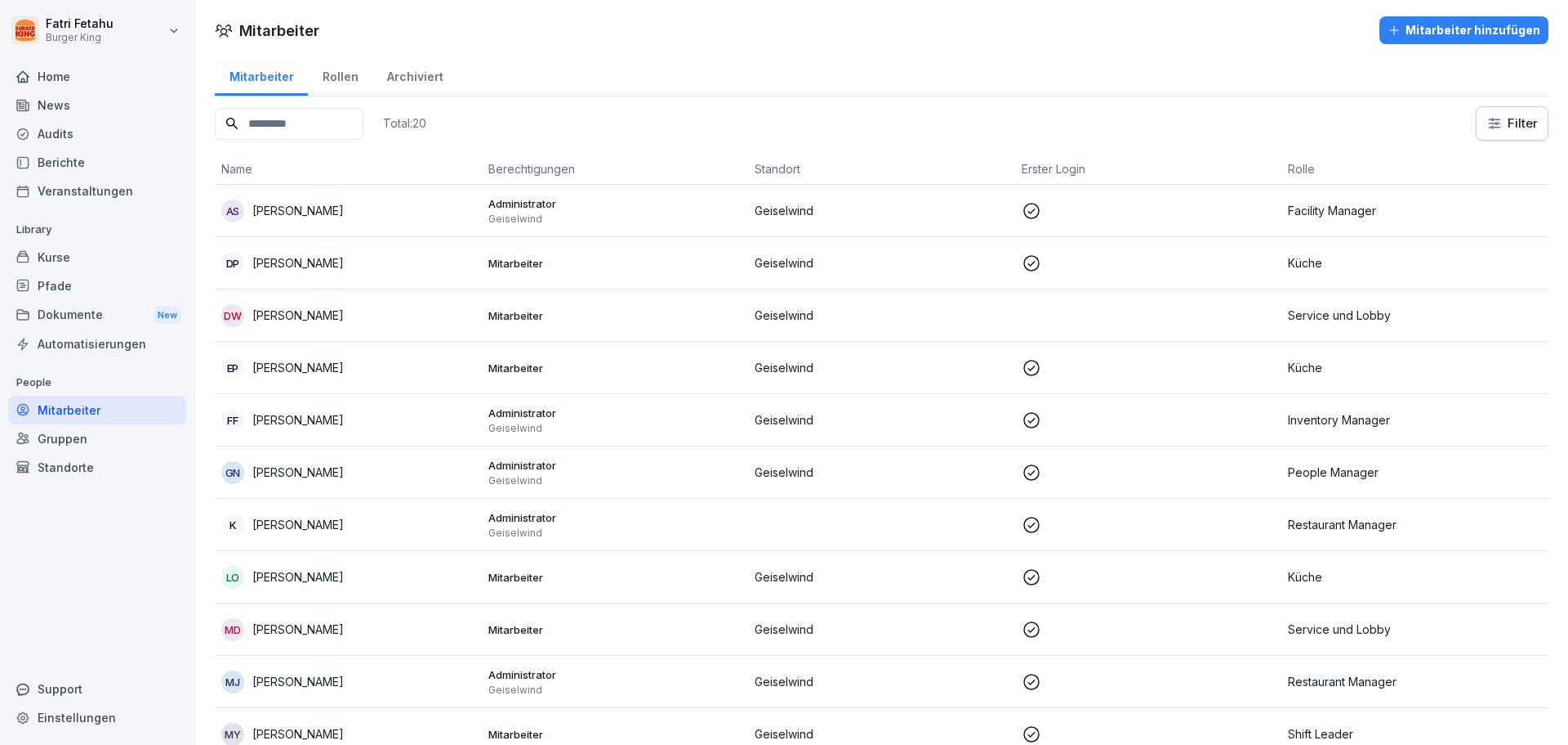
click at [348, 79] on div "Rollen" at bounding box center [341, 75] width 65 height 41
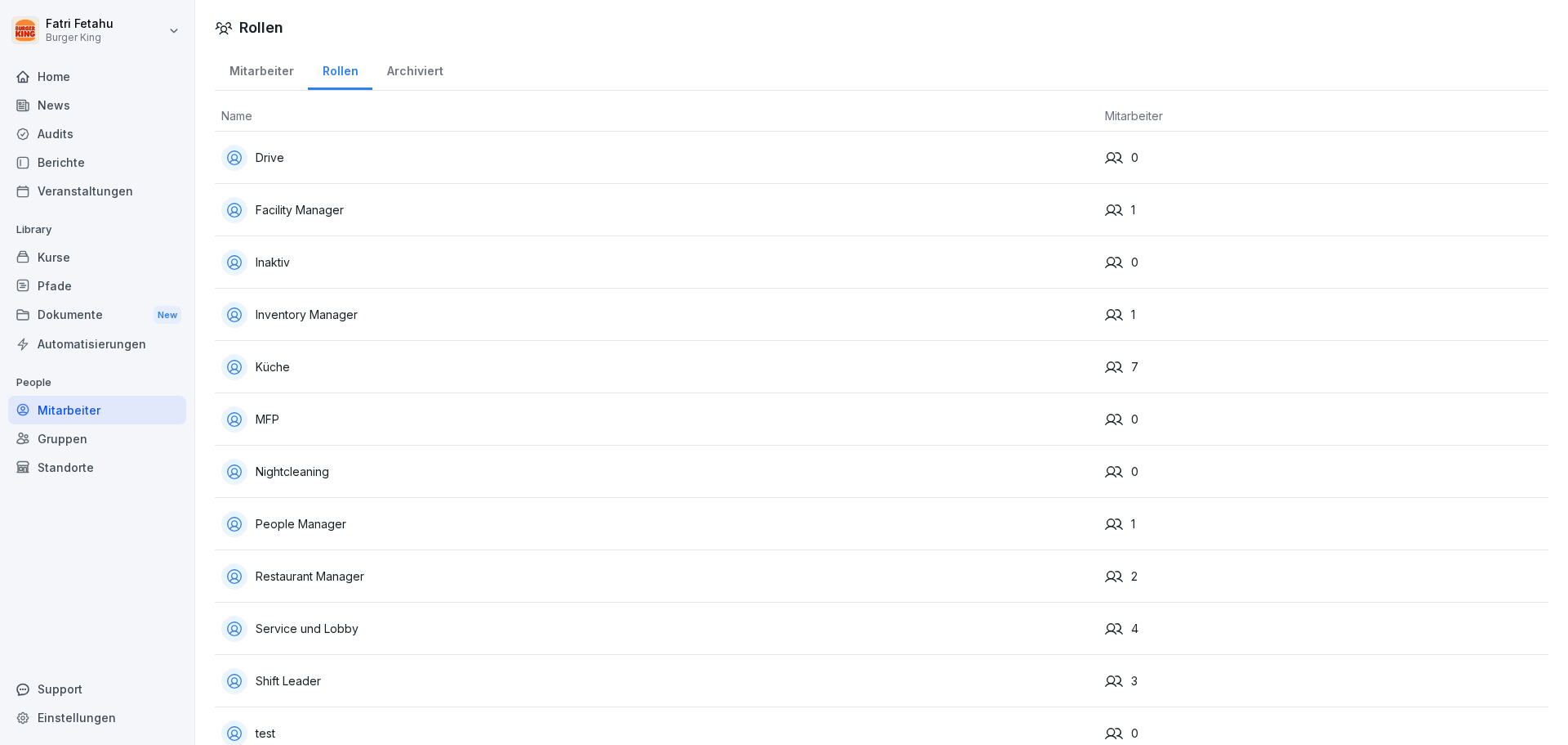
click at [411, 79] on div "Archiviert" at bounding box center [415, 69] width 85 height 41
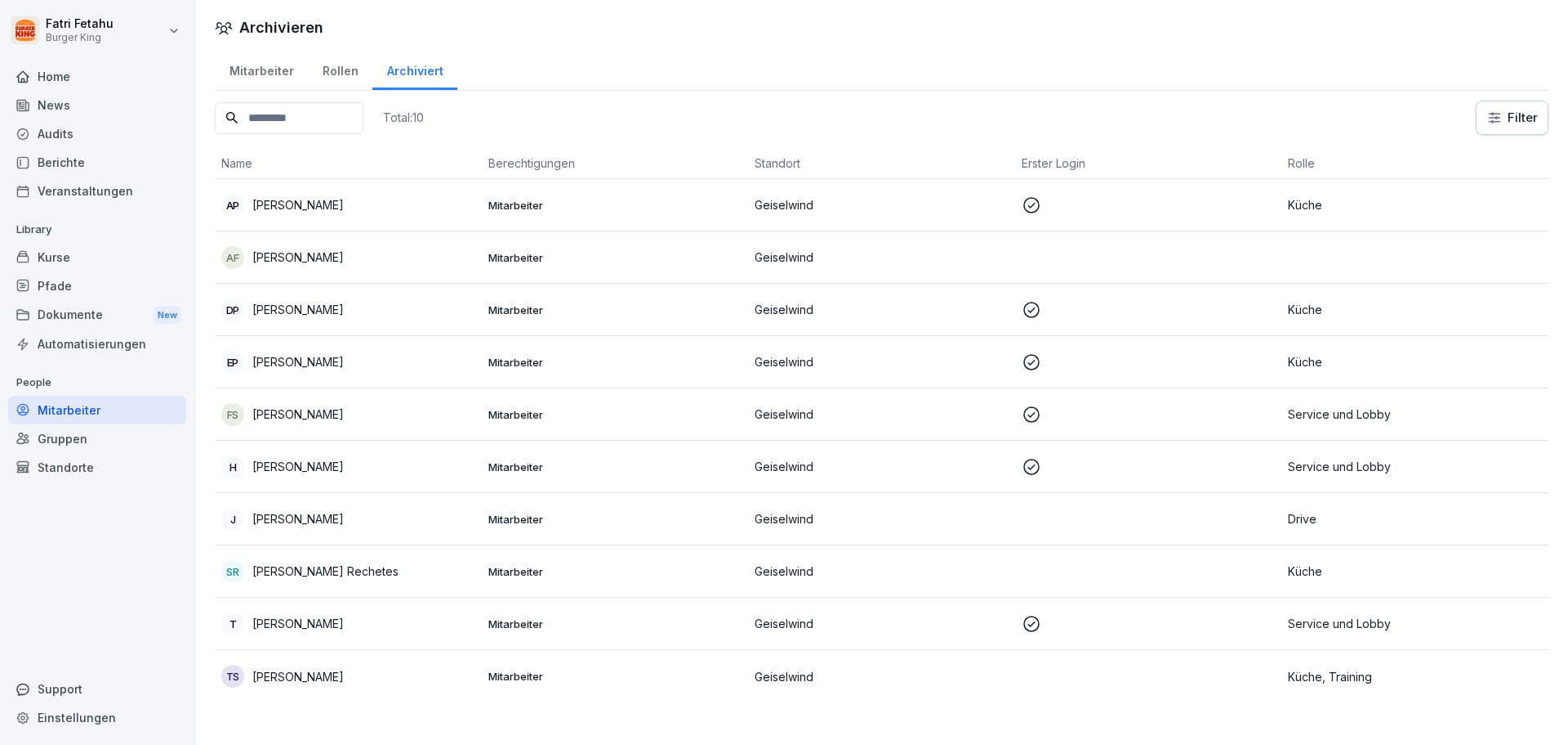
click at [340, 74] on div "Rollen" at bounding box center [341, 69] width 65 height 41
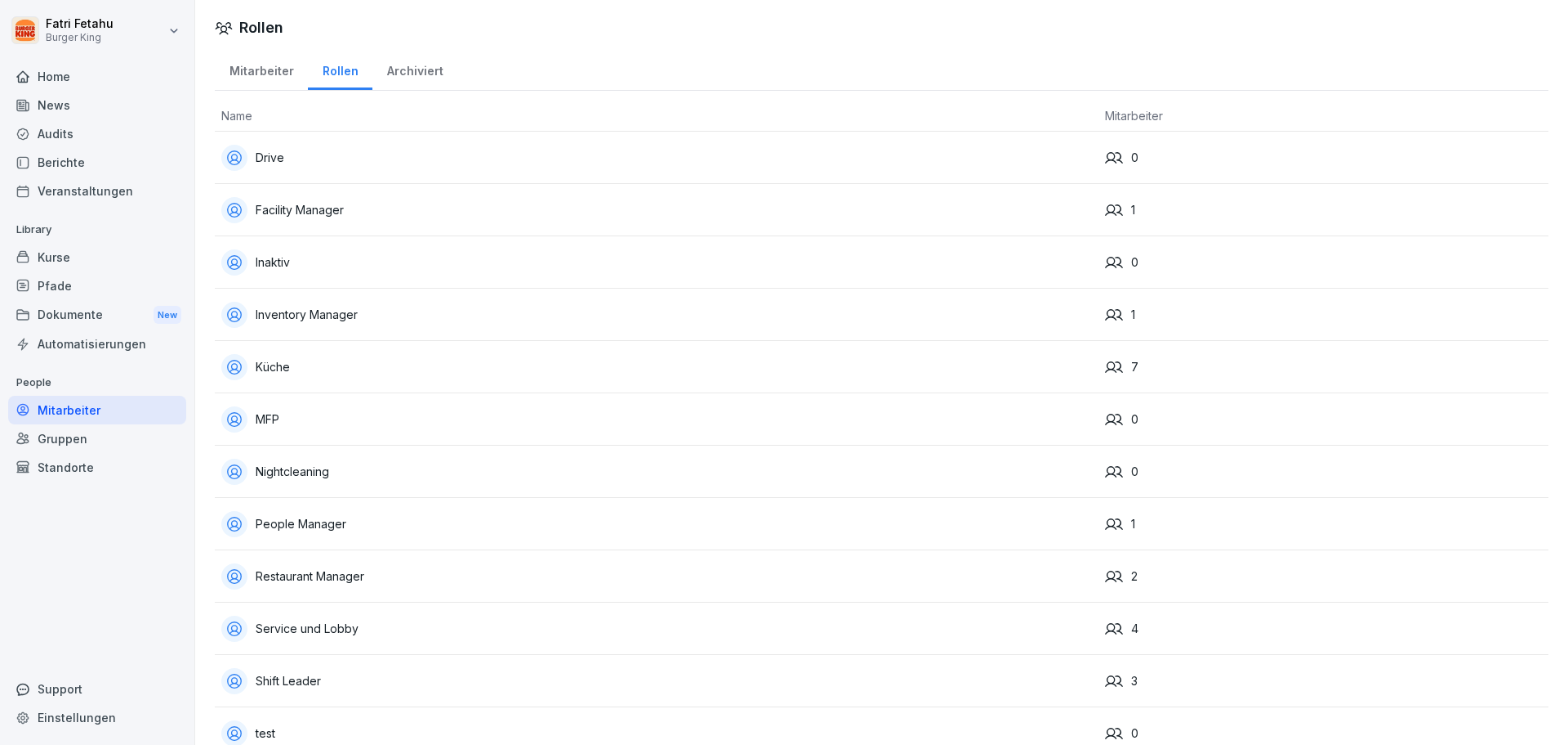
click at [268, 66] on div "Mitarbeiter" at bounding box center [261, 69] width 94 height 41
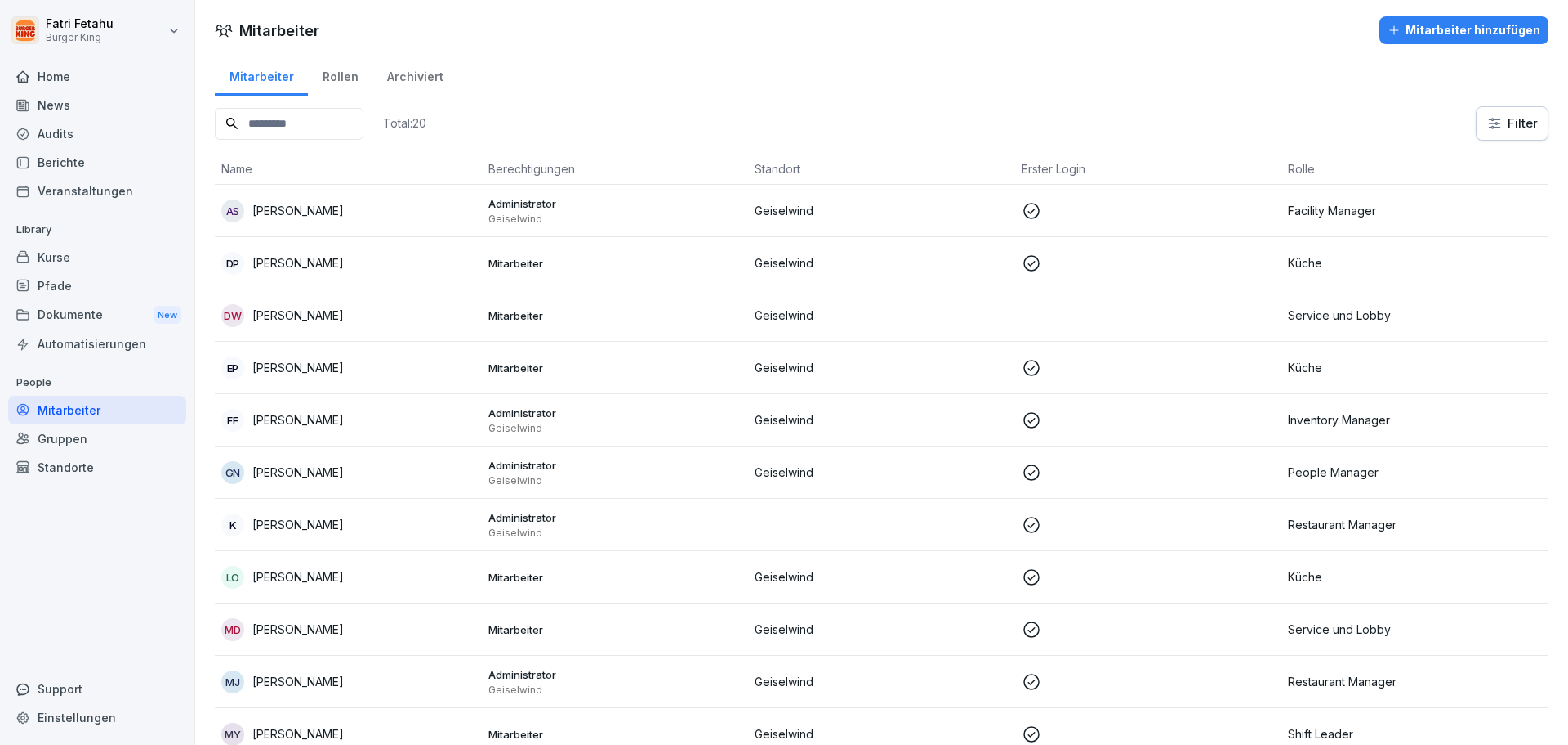
click at [73, 79] on div "Home" at bounding box center [97, 76] width 178 height 29
